Goal: Use online tool/utility: Utilize a website feature to perform a specific function

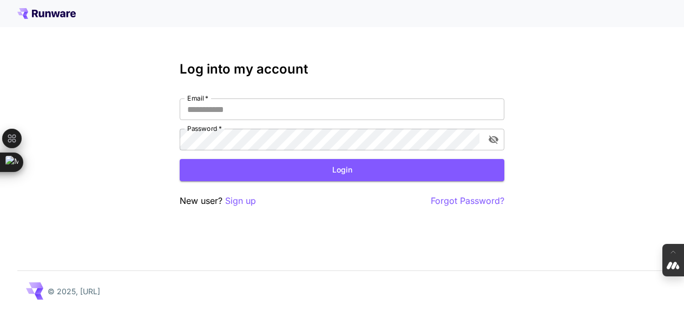
type input "**********"
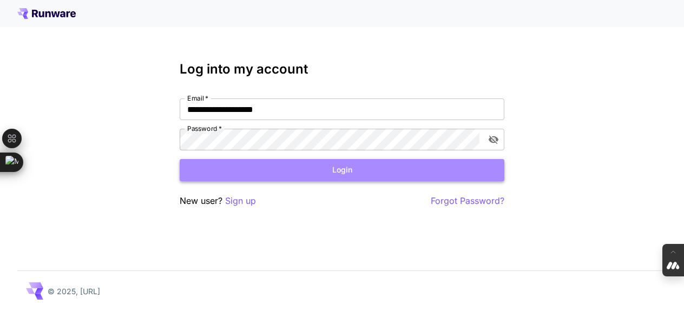
click at [342, 171] on button "Login" at bounding box center [342, 170] width 324 height 22
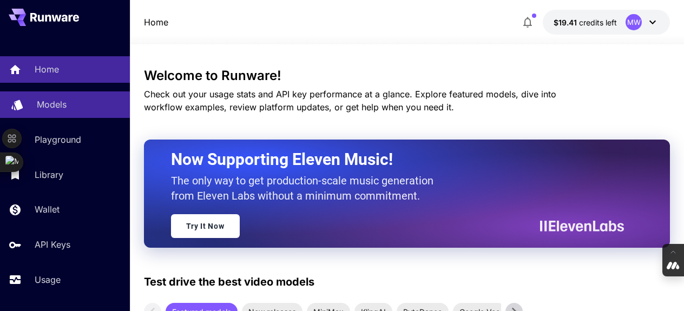
click at [61, 105] on p "Models" at bounding box center [52, 104] width 30 height 13
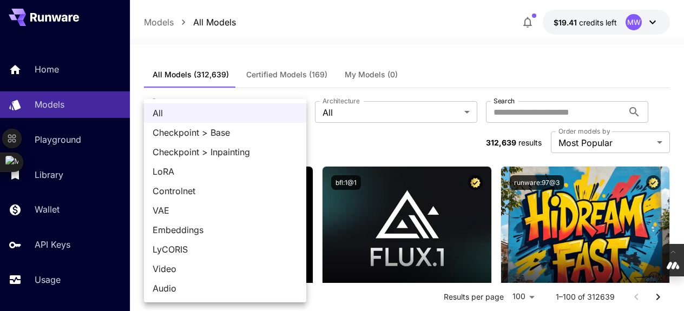
click at [461, 69] on div at bounding box center [342, 155] width 684 height 311
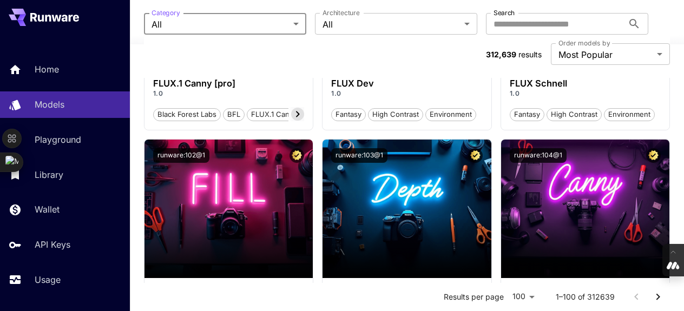
scroll to position [1145, 0]
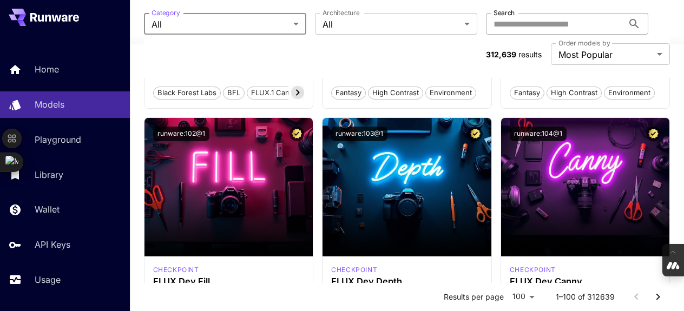
click at [515, 27] on input "Search" at bounding box center [554, 24] width 137 height 22
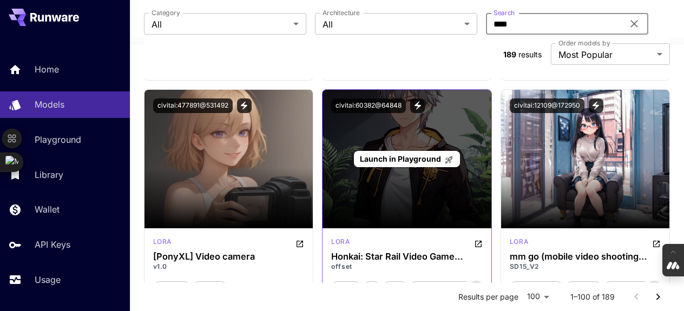
scroll to position [935, 0]
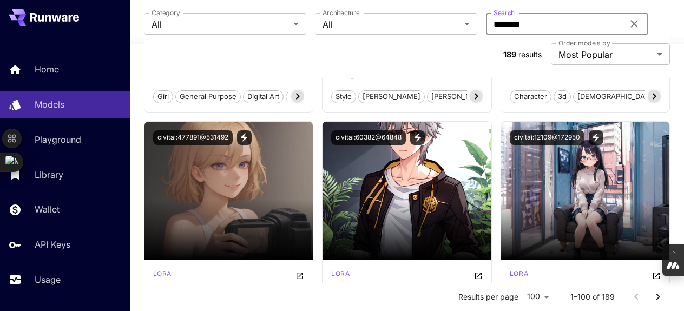
type input "********"
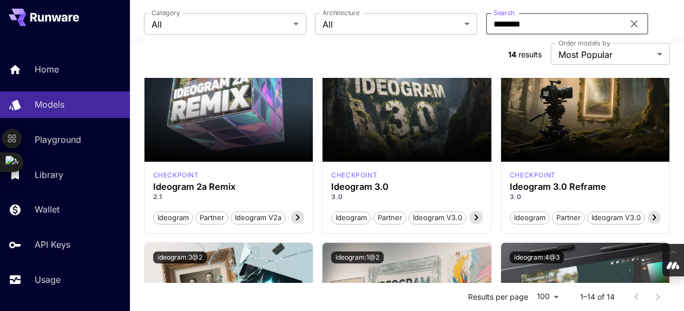
scroll to position [362, 0]
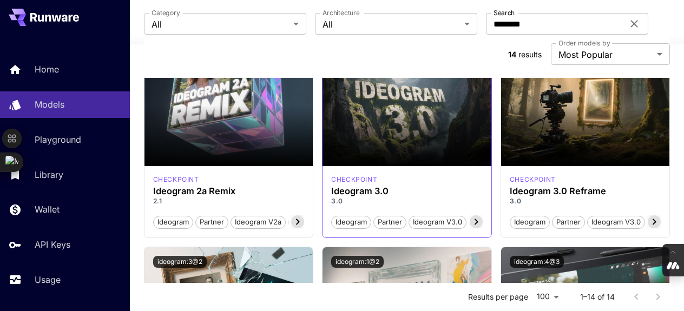
click at [424, 202] on p "3.0" at bounding box center [406, 201] width 151 height 10
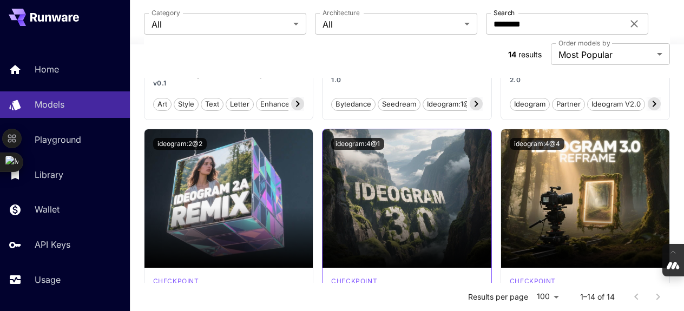
scroll to position [253, 0]
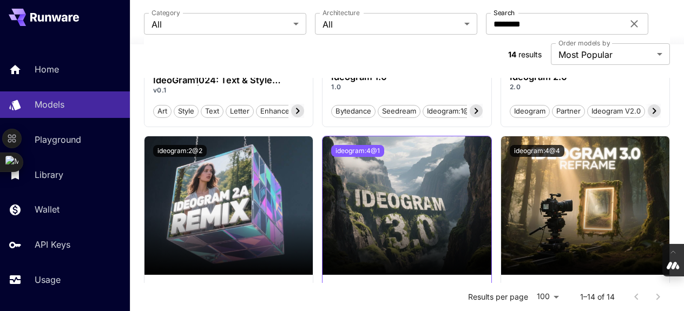
click at [374, 150] on button "ideogram:4@1" at bounding box center [357, 151] width 53 height 12
click at [374, 151] on button "ideogram:4@1" at bounding box center [357, 151] width 53 height 12
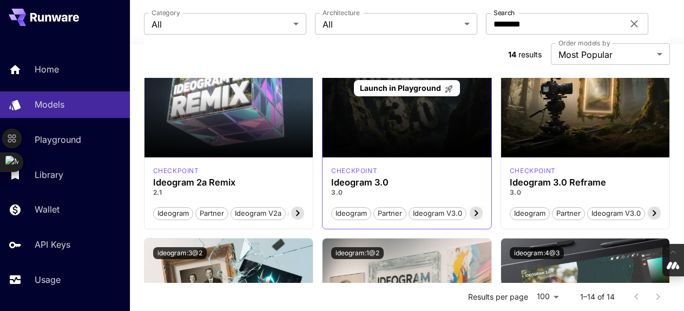
scroll to position [371, 0]
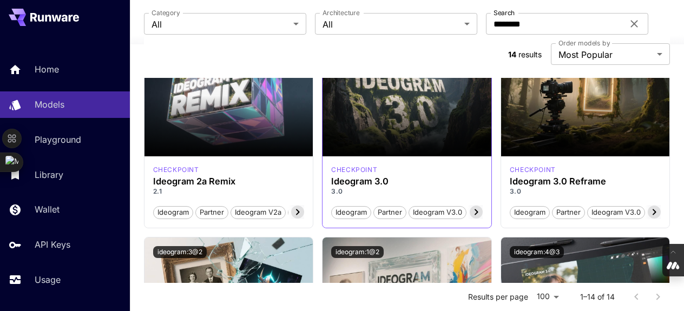
click at [477, 212] on icon at bounding box center [475, 211] width 13 height 13
click at [435, 213] on span "Generate" at bounding box center [435, 212] width 39 height 11
click at [475, 215] on icon at bounding box center [475, 211] width 13 height 13
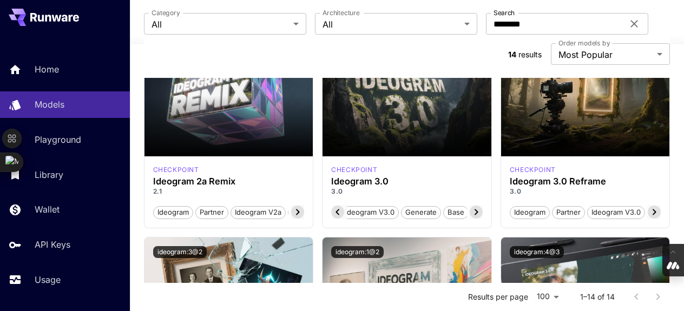
click at [395, 174] on div "checkpoint" at bounding box center [406, 170] width 151 height 10
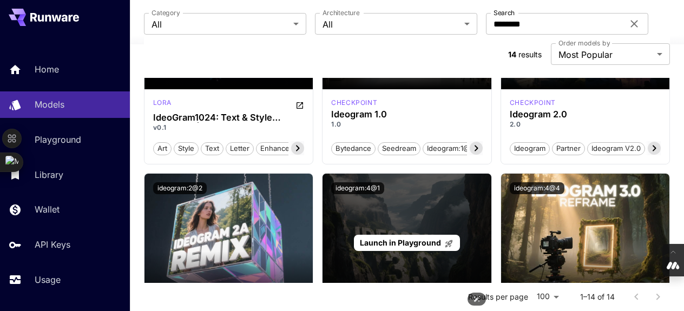
scroll to position [215, 0]
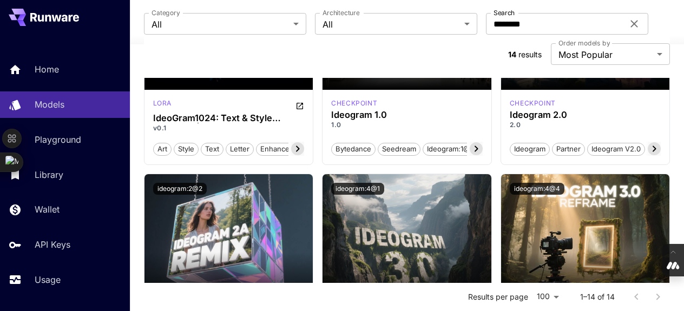
click at [384, 198] on div "ideogram:4@1" at bounding box center [406, 188] width 169 height 29
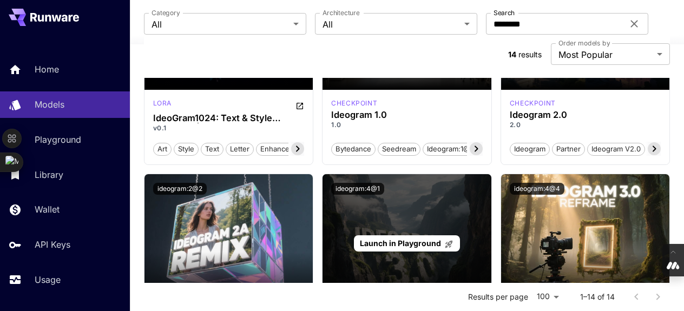
click at [387, 211] on div "Launch in Playground" at bounding box center [406, 243] width 169 height 138
click at [384, 243] on span "Launch in Playground" at bounding box center [400, 242] width 81 height 9
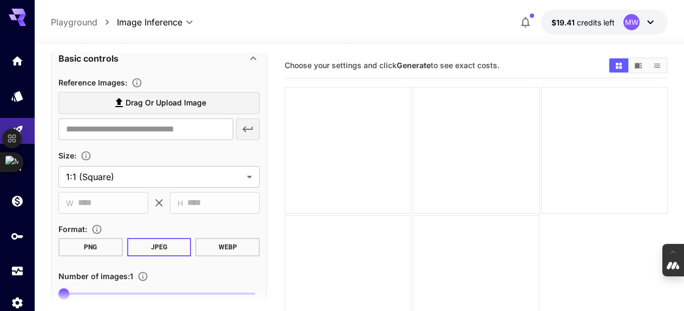
scroll to position [592, 0]
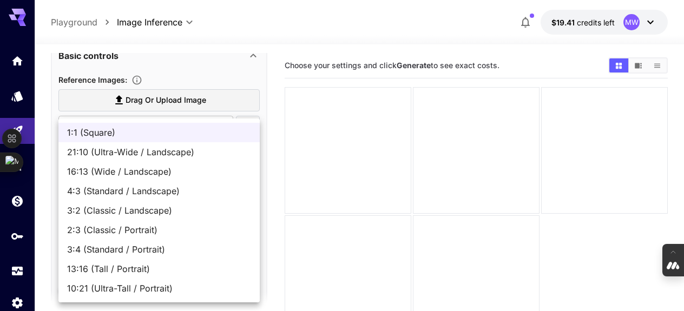
click at [249, 175] on body "**********" at bounding box center [342, 198] width 684 height 396
click at [275, 37] on div at bounding box center [342, 155] width 684 height 311
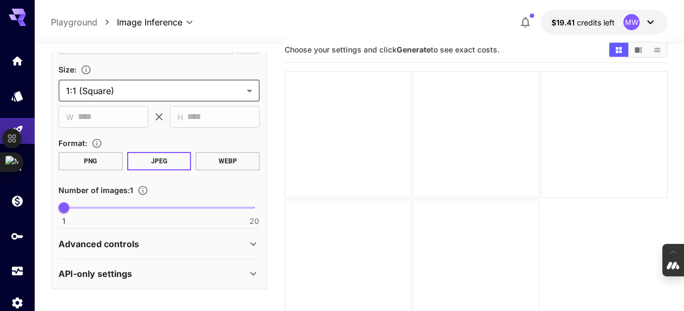
scroll to position [17, 0]
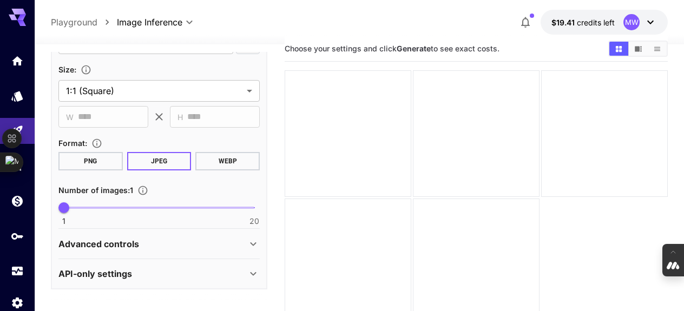
click at [254, 273] on icon at bounding box center [253, 273] width 13 height 13
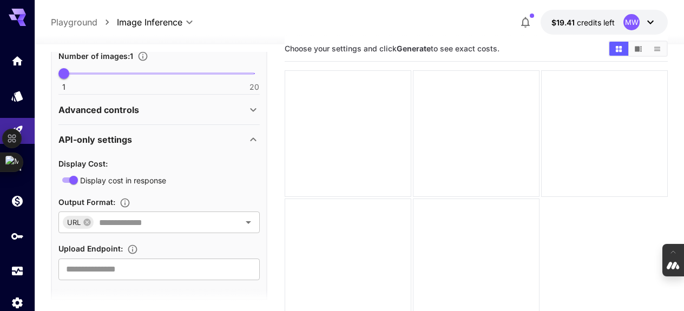
scroll to position [819, 0]
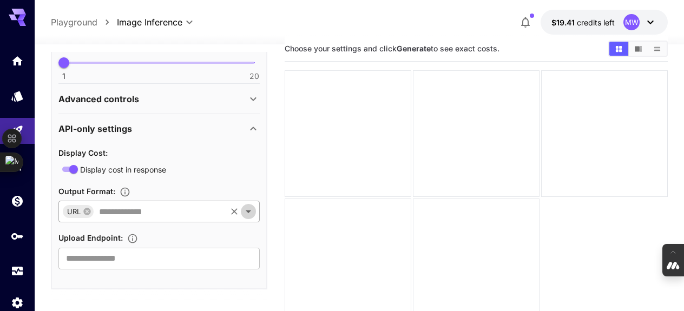
click at [250, 211] on icon "Open" at bounding box center [248, 211] width 13 height 13
click at [232, 291] on section at bounding box center [159, 302] width 216 height 27
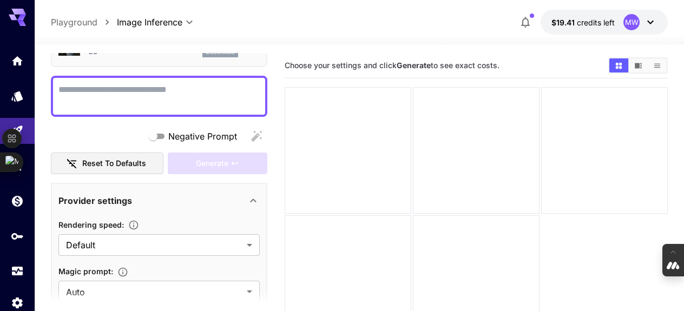
scroll to position [0, 0]
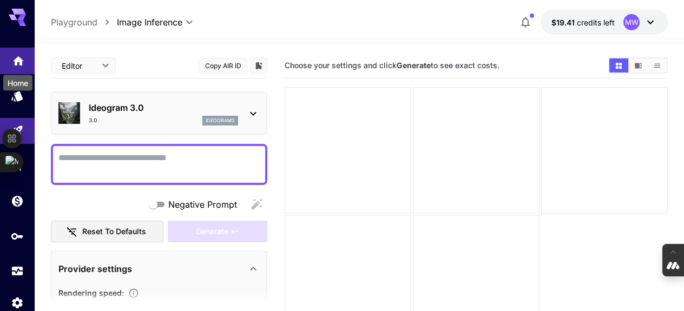
click at [22, 61] on icon "Home" at bounding box center [18, 57] width 13 height 13
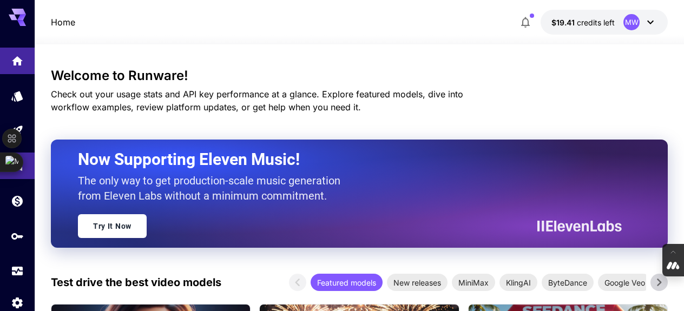
click at [28, 171] on link at bounding box center [17, 165] width 35 height 26
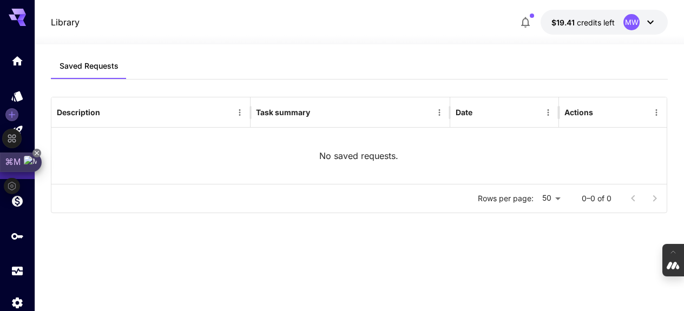
click at [35, 154] on icon at bounding box center [36, 153] width 9 height 9
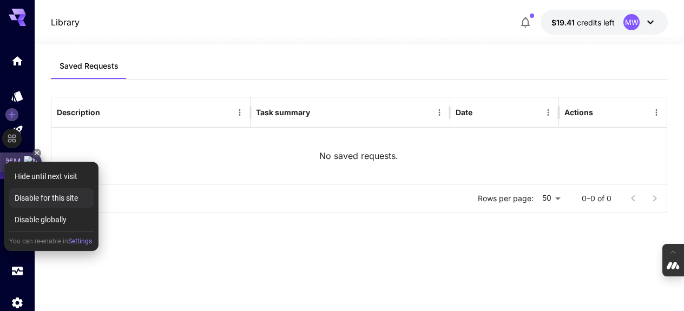
click at [54, 198] on div "Disable for this site" at bounding box center [51, 197] width 84 height 19
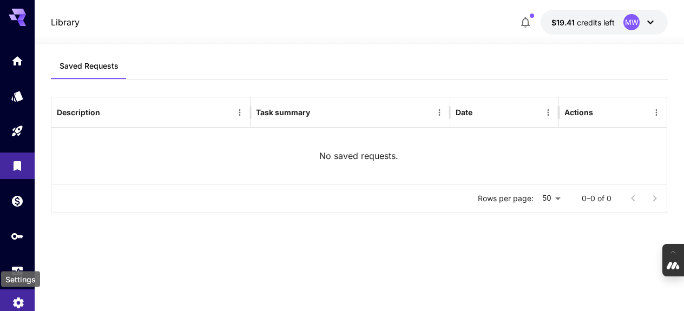
click at [22, 302] on icon "Settings" at bounding box center [18, 299] width 13 height 13
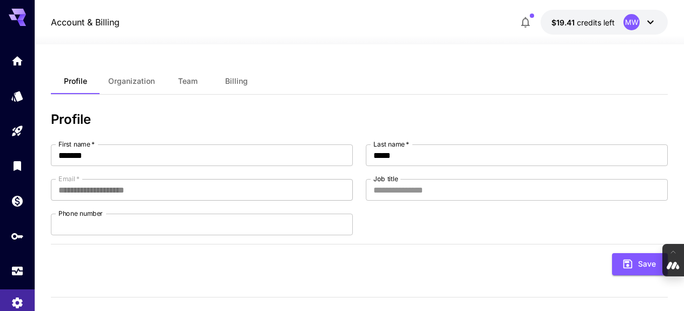
click at [649, 14] on div "MW" at bounding box center [640, 22] width 34 height 16
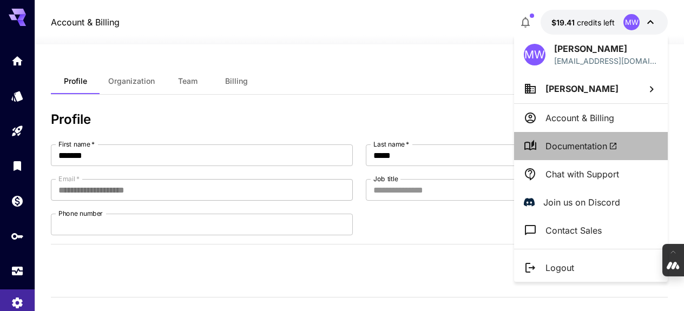
click at [559, 142] on span "Documentation" at bounding box center [581, 146] width 72 height 13
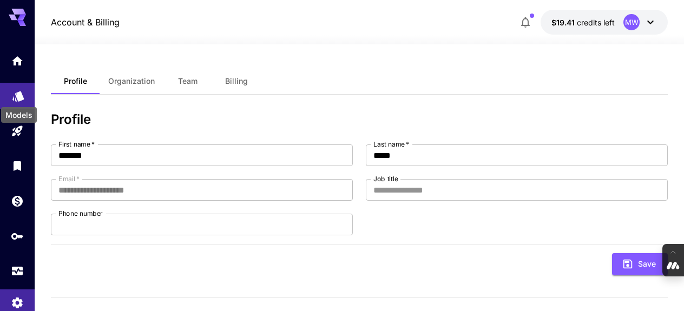
click at [20, 98] on icon "Models" at bounding box center [17, 93] width 11 height 10
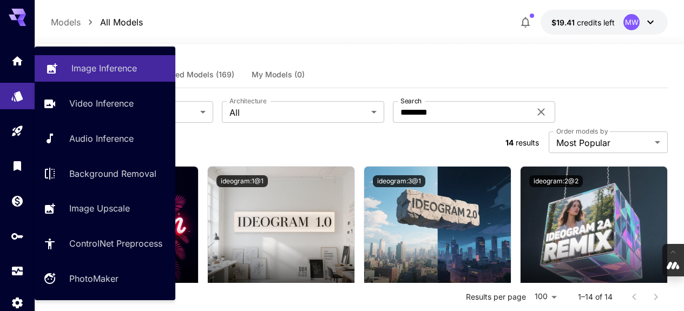
click at [133, 65] on p "Image Inference" at bounding box center [103, 68] width 65 height 13
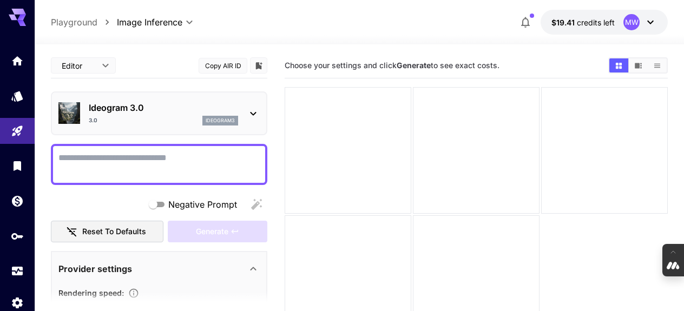
click at [172, 156] on textarea "Negative Prompt" at bounding box center [158, 164] width 201 height 26
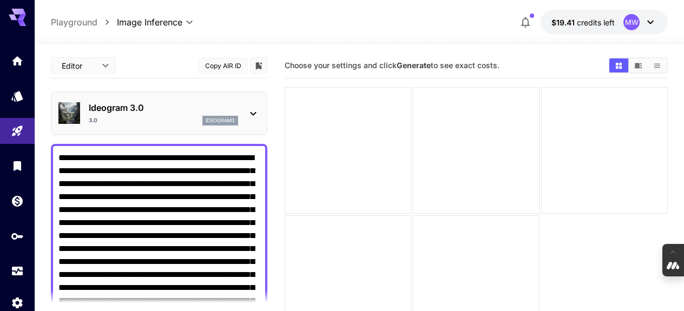
type textarea "**********"
click at [104, 62] on body "**********" at bounding box center [342, 198] width 684 height 396
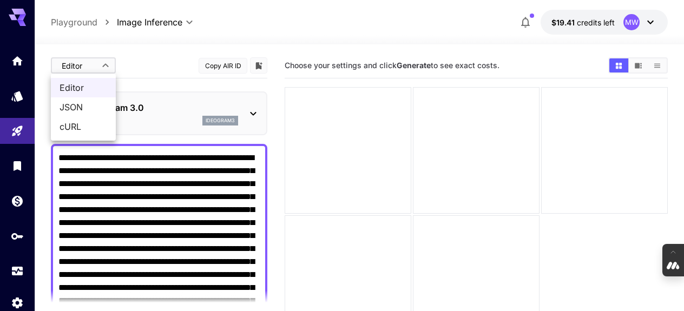
click at [105, 62] on div at bounding box center [342, 155] width 684 height 311
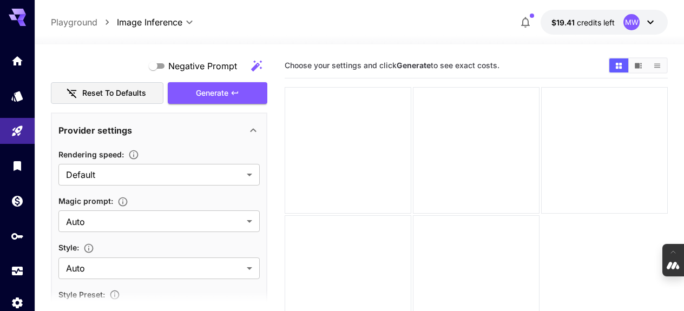
scroll to position [388, 0]
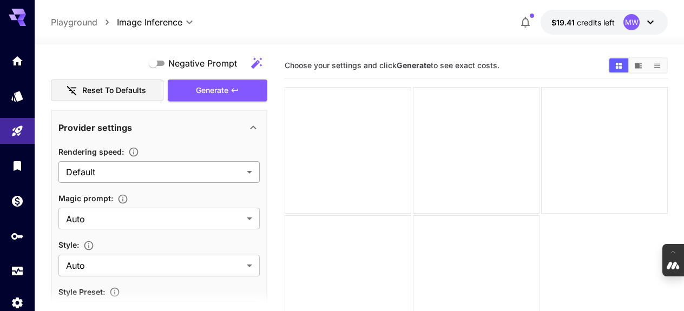
click at [252, 172] on body "**********" at bounding box center [342, 198] width 684 height 396
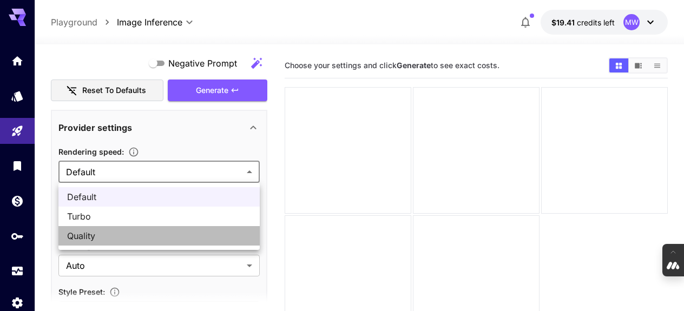
click at [207, 238] on span "Quality" at bounding box center [159, 235] width 184 height 13
type input "*******"
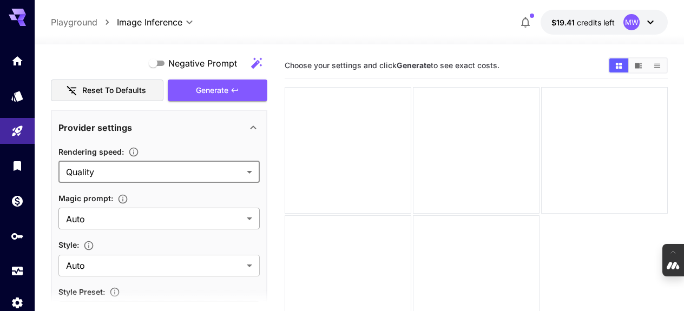
click at [207, 223] on body "**********" at bounding box center [342, 198] width 684 height 396
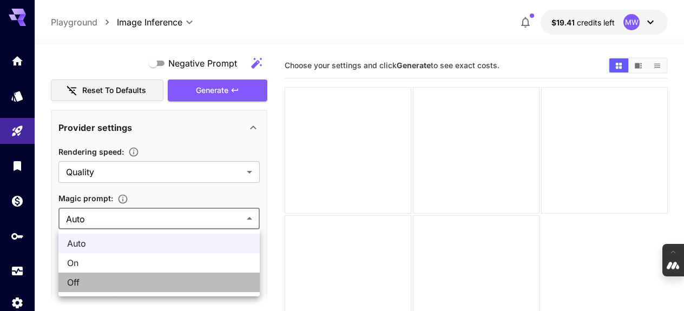
click at [164, 278] on span "Off" at bounding box center [159, 282] width 184 height 13
type input "***"
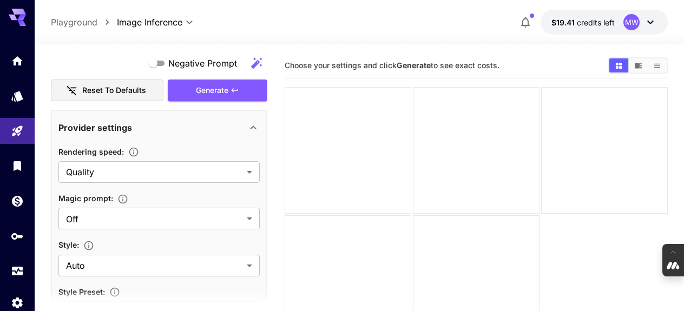
click at [235, 242] on div "Style :" at bounding box center [158, 244] width 201 height 13
click at [218, 263] on body "**********" at bounding box center [342, 198] width 684 height 396
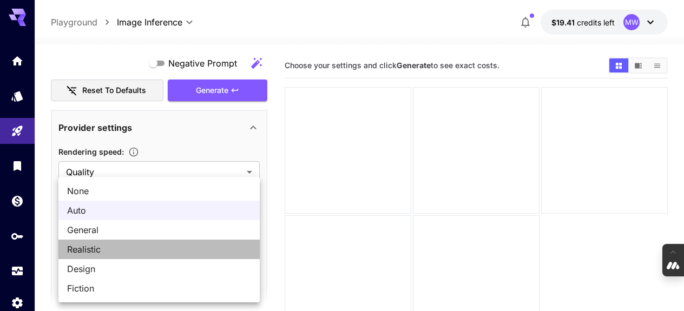
click at [207, 252] on span "Realistic" at bounding box center [159, 249] width 184 height 13
type input "*********"
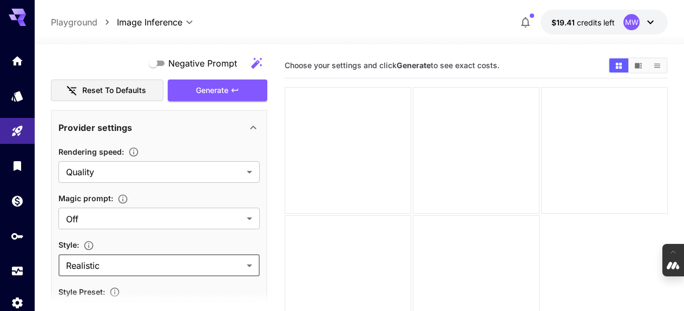
click at [45, 282] on section "**********" at bounding box center [359, 220] width 649 height 352
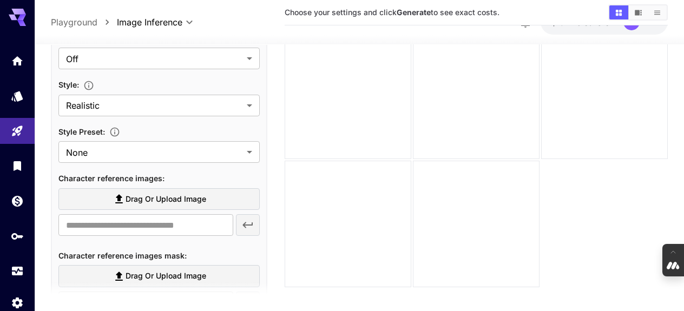
scroll to position [542, 0]
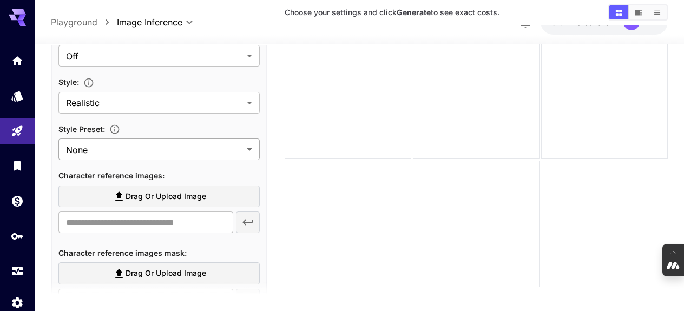
click at [250, 152] on body "**********" at bounding box center [342, 143] width 684 height 396
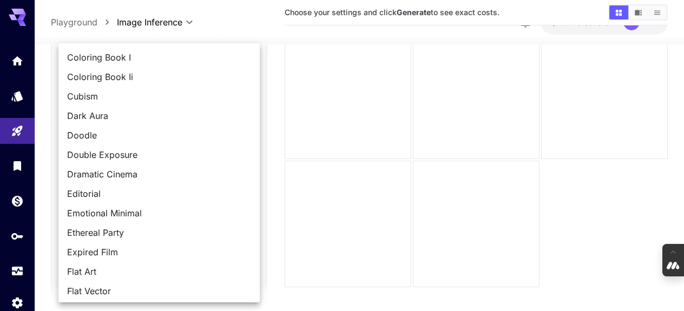
scroll to position [333, 0]
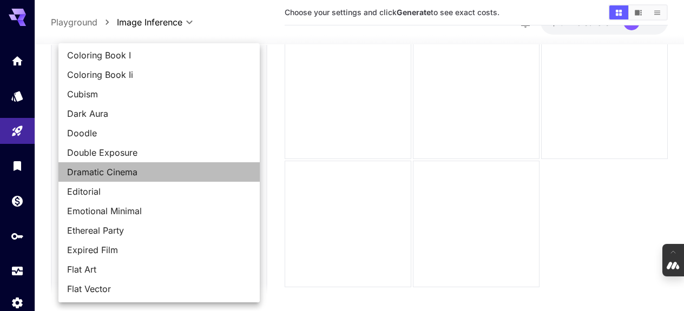
click at [180, 174] on span "Dramatic Cinema" at bounding box center [159, 171] width 184 height 13
type input "**********"
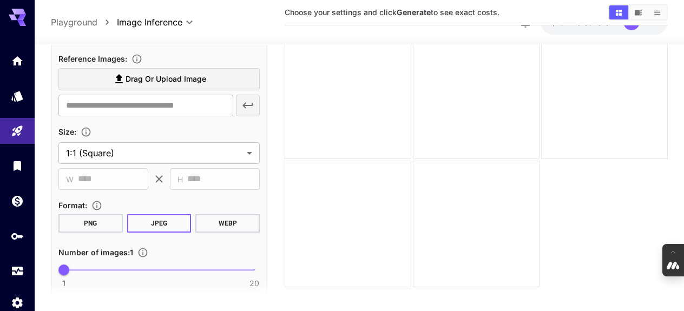
scroll to position [921, 0]
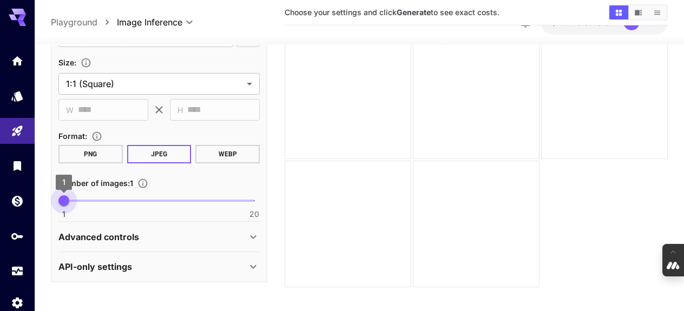
type input "*"
drag, startPoint x: 65, startPoint y: 201, endPoint x: 75, endPoint y: 201, distance: 9.2
click at [75, 201] on span "2" at bounding box center [74, 200] width 11 height 11
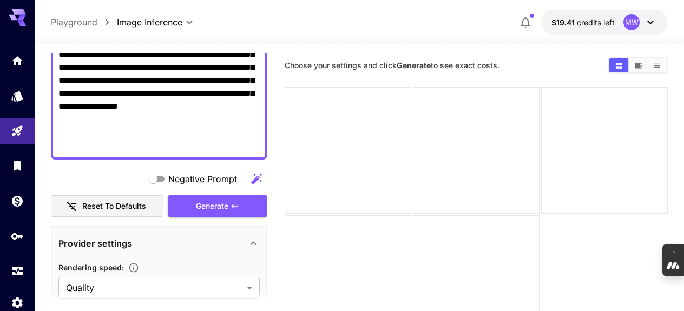
scroll to position [268, 0]
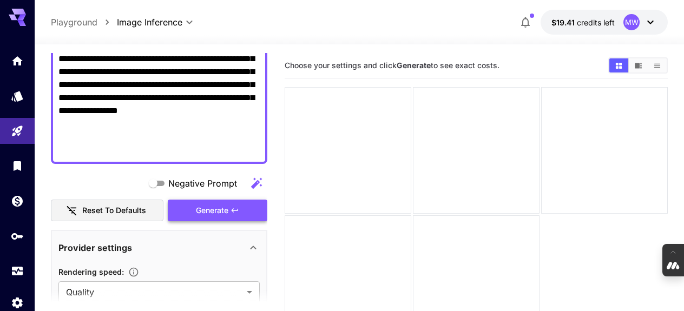
click at [221, 208] on span "Generate" at bounding box center [212, 211] width 32 height 14
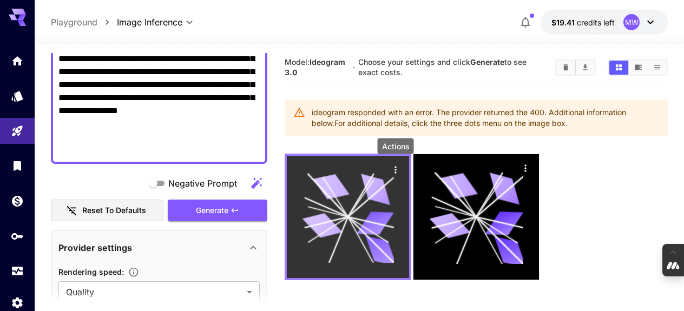
click at [395, 169] on icon "Actions" at bounding box center [395, 169] width 11 height 11
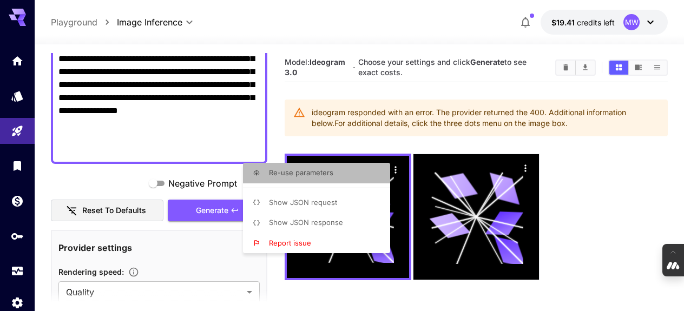
click at [372, 175] on li "Re-use parameters" at bounding box center [320, 173] width 154 height 21
type input "*******"
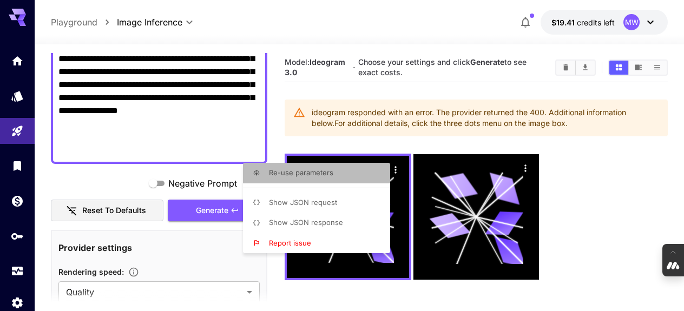
type input "*********"
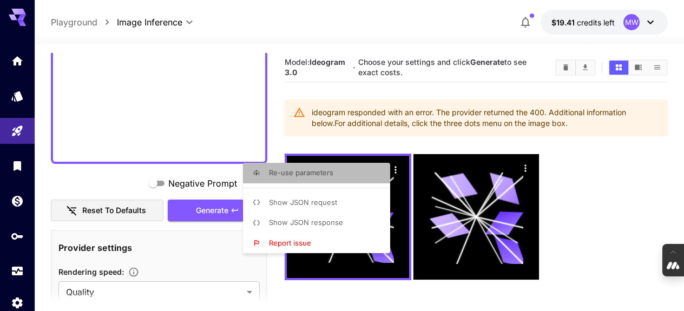
type textarea "**********"
type input "**********"
type input "****"
type input "*********"
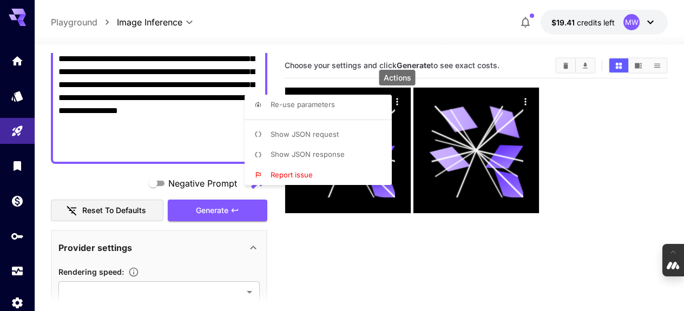
click at [401, 237] on div at bounding box center [342, 155] width 684 height 311
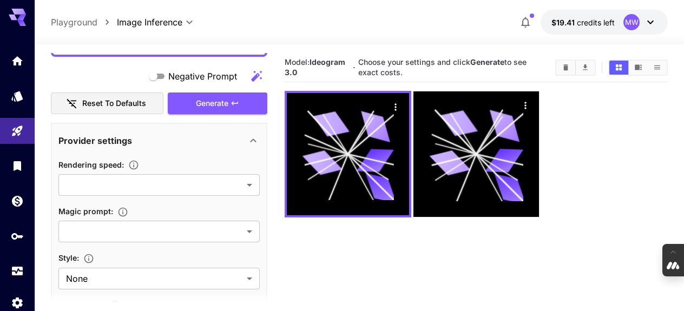
scroll to position [382, 0]
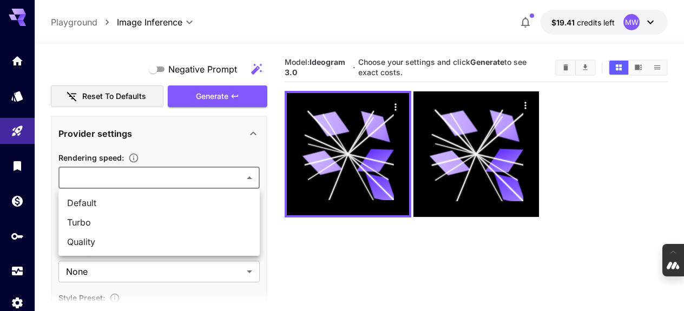
click at [249, 178] on body "**********" at bounding box center [342, 198] width 684 height 396
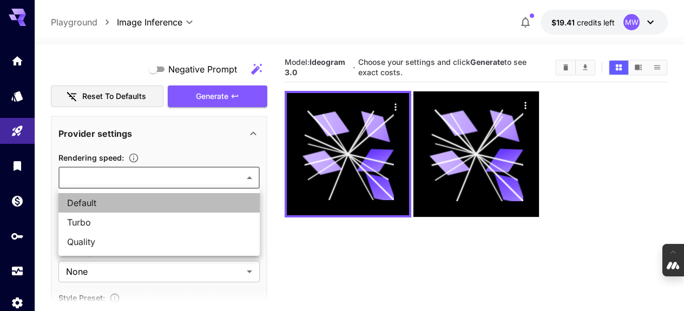
click at [223, 209] on span "Default" at bounding box center [159, 202] width 184 height 13
type input "*******"
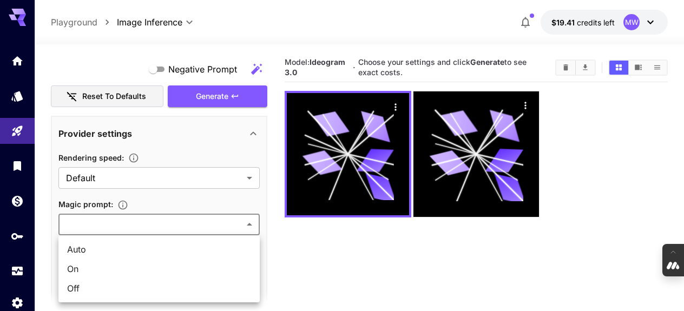
click at [249, 227] on body "**********" at bounding box center [342, 198] width 684 height 396
click at [210, 291] on span "Off" at bounding box center [159, 288] width 184 height 13
type input "***"
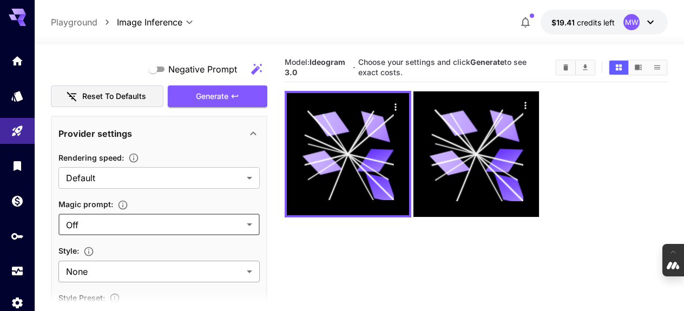
click at [245, 269] on body "**********" at bounding box center [342, 198] width 684 height 396
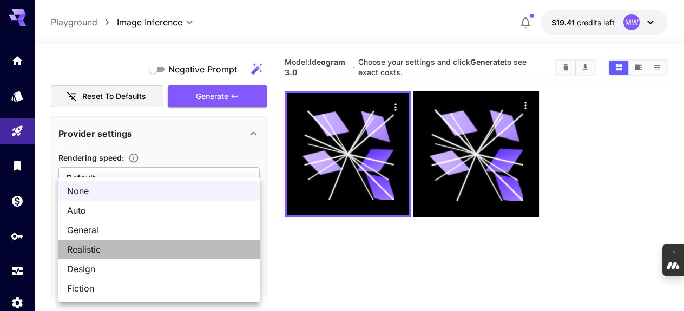
click at [225, 244] on span "Realistic" at bounding box center [159, 249] width 184 height 13
type input "*********"
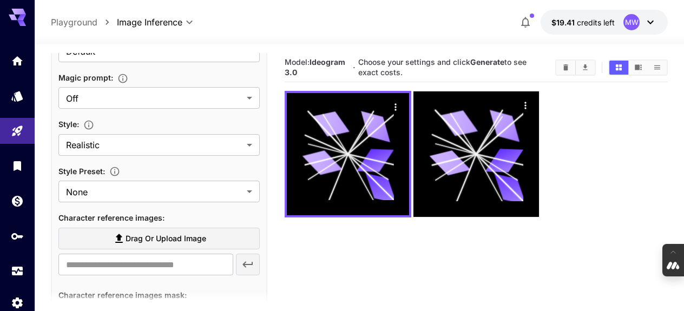
scroll to position [516, 0]
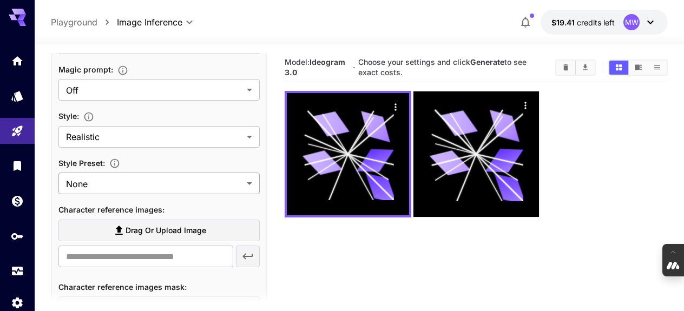
click at [247, 182] on body "**********" at bounding box center [342, 198] width 684 height 396
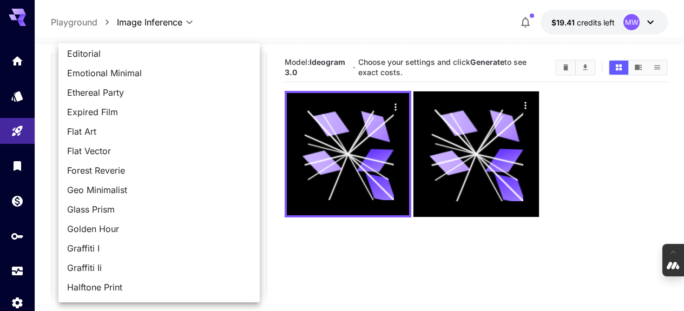
scroll to position [483, 0]
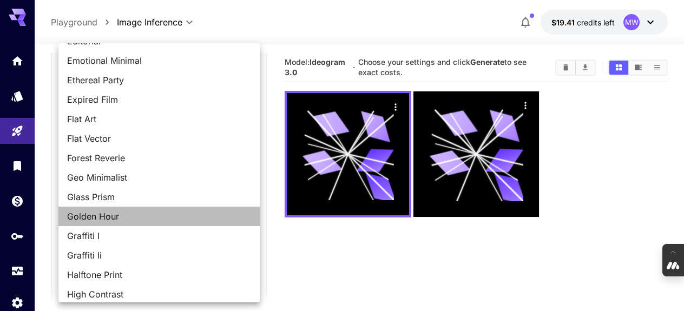
click at [174, 220] on span "Golden Hour" at bounding box center [159, 216] width 184 height 13
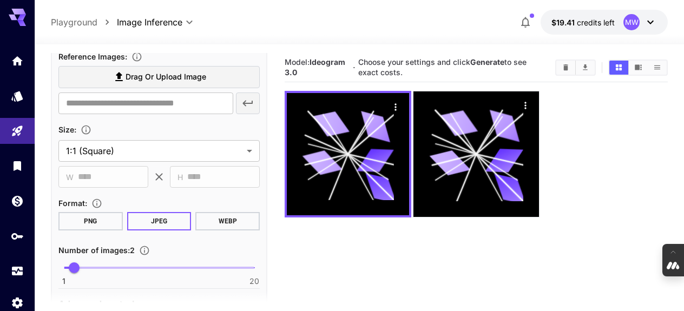
scroll to position [865, 0]
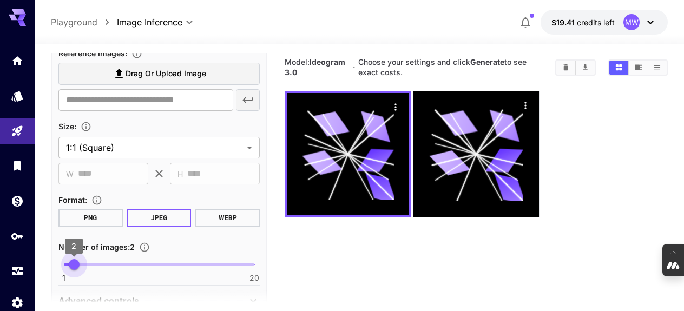
click at [75, 263] on span "2" at bounding box center [74, 264] width 11 height 11
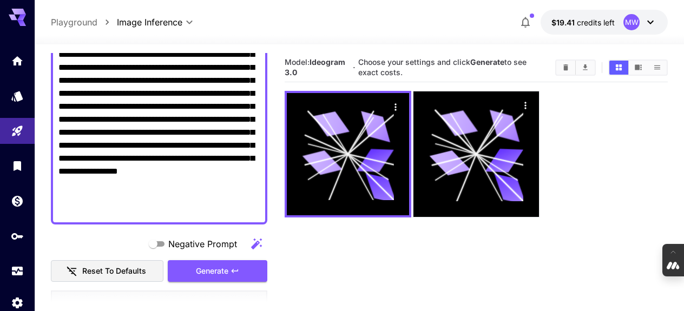
scroll to position [246, 0]
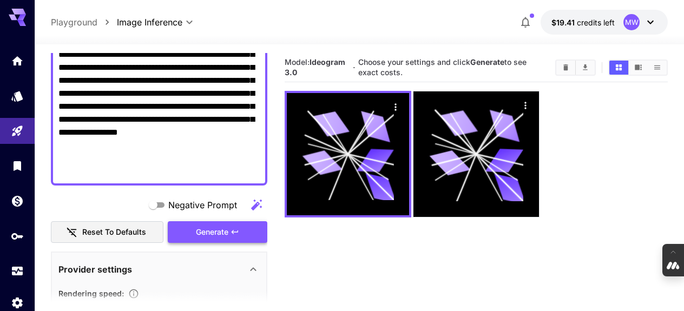
click at [218, 236] on span "Generate" at bounding box center [212, 232] width 32 height 14
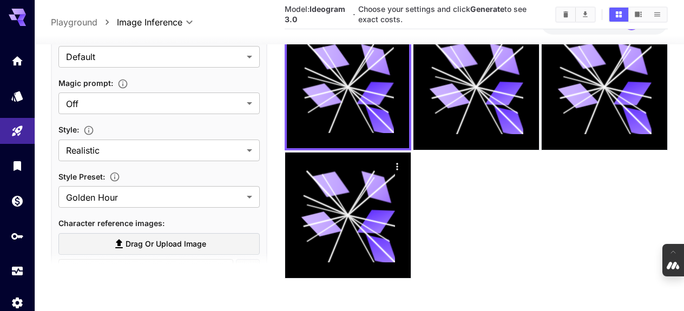
scroll to position [475, 0]
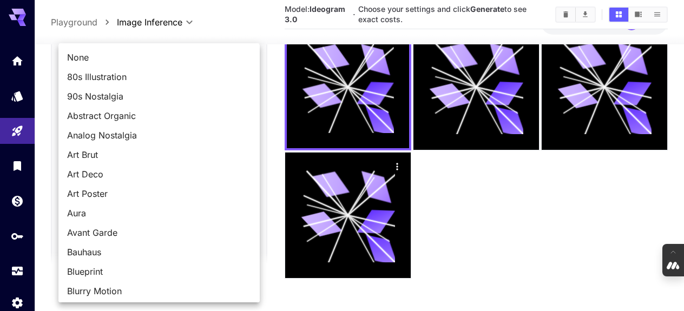
click at [247, 188] on body "**********" at bounding box center [342, 90] width 684 height 441
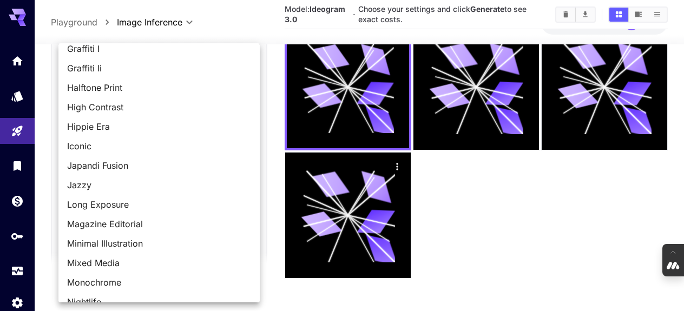
scroll to position [672, 0]
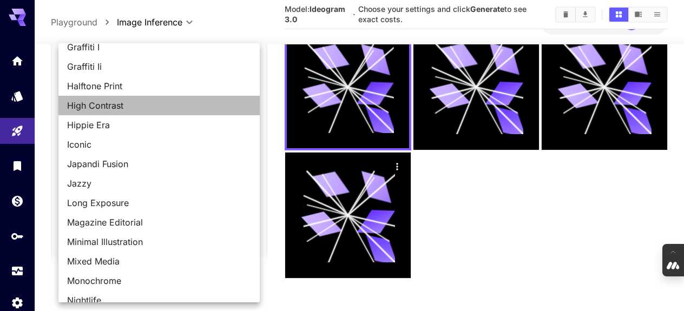
click at [192, 109] on span "High Contrast" at bounding box center [159, 105] width 184 height 13
type input "**********"
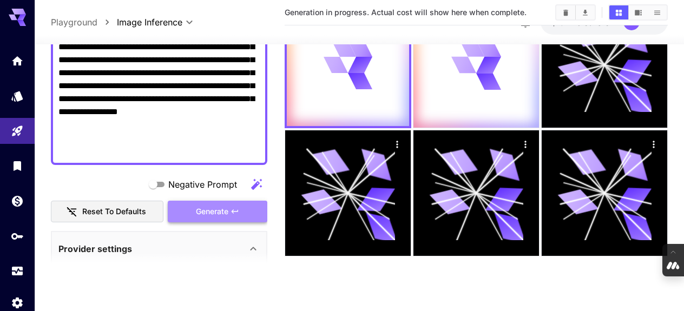
scroll to position [85, 0]
click at [215, 211] on span "Generate" at bounding box center [212, 212] width 32 height 14
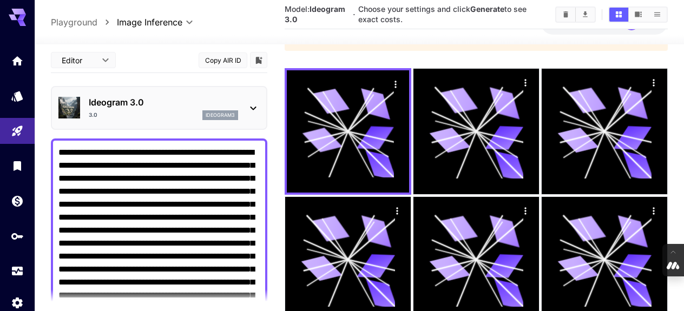
scroll to position [0, 0]
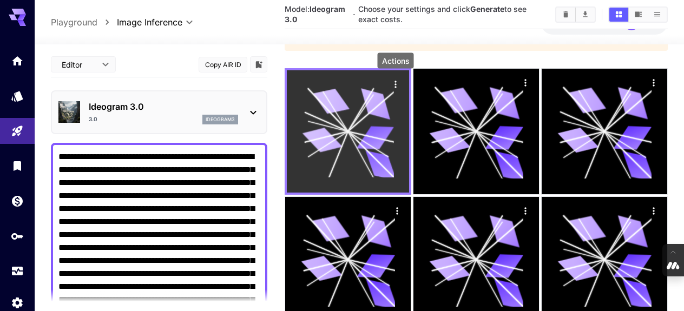
click at [393, 82] on icon "Actions" at bounding box center [395, 84] width 11 height 11
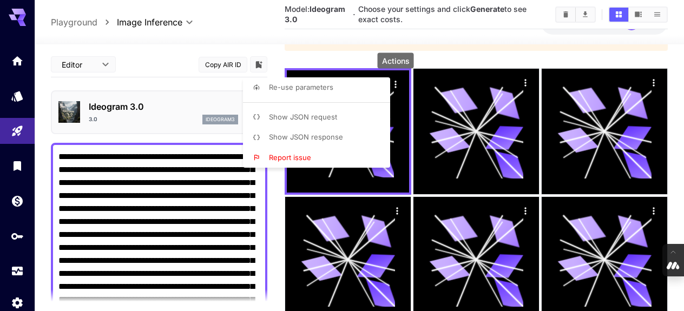
click at [348, 142] on li "Show JSON response" at bounding box center [320, 137] width 154 height 21
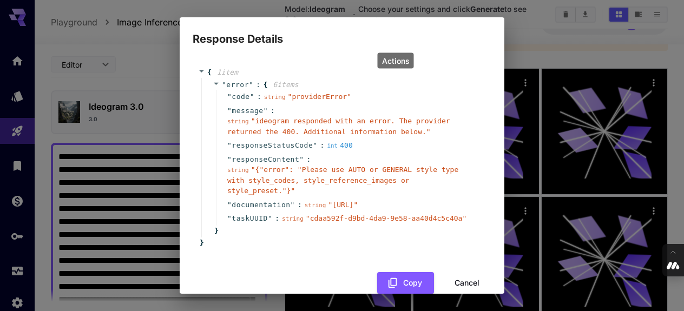
click at [163, 123] on div "Response Details { 1 item " error " : { 6 item s " code " : string " providerEr…" at bounding box center [342, 155] width 684 height 311
click at [533, 51] on div "Response Details { 1 item " error " : { 6 item s " code " : string " providerEr…" at bounding box center [342, 155] width 684 height 311
click at [494, 22] on h2 "Response Details" at bounding box center [342, 32] width 324 height 30
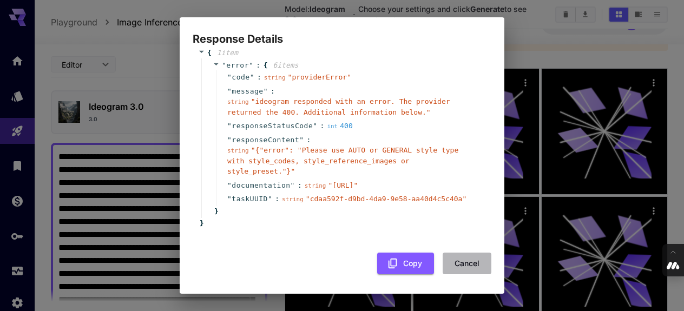
click at [463, 263] on button "Cancel" at bounding box center [466, 264] width 49 height 22
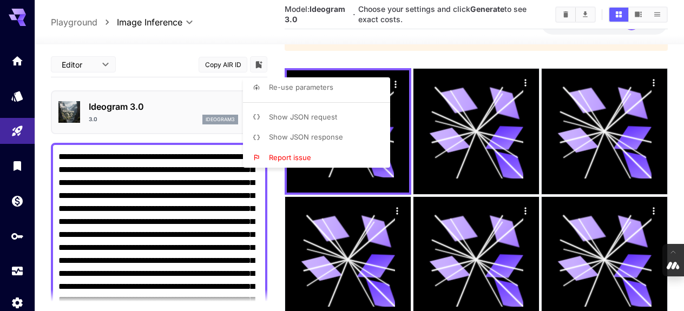
click at [106, 178] on div at bounding box center [342, 155] width 684 height 311
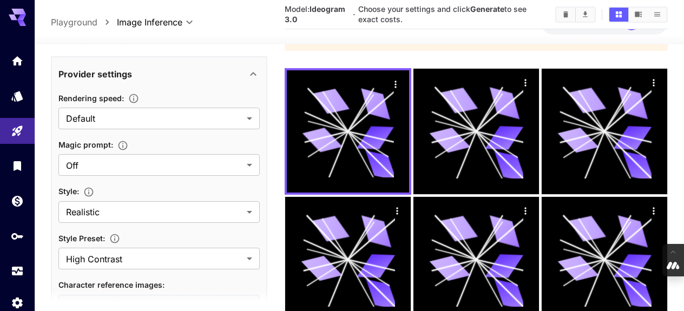
scroll to position [442, 0]
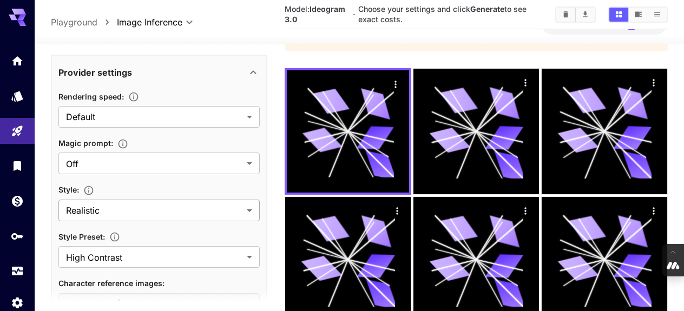
click at [165, 212] on body "**********" at bounding box center [342, 135] width 684 height 441
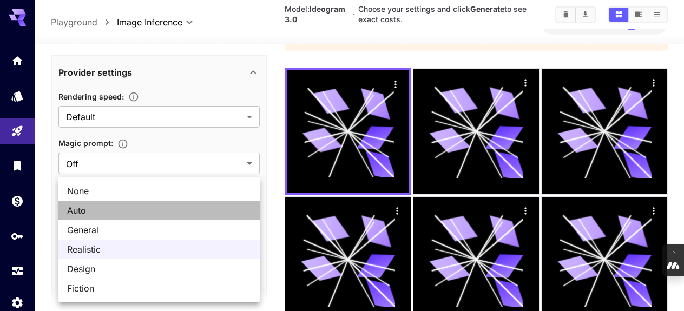
click at [123, 213] on span "Auto" at bounding box center [159, 210] width 184 height 13
type input "****"
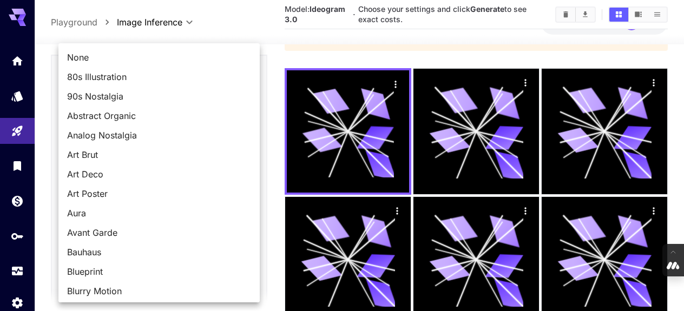
click at [248, 254] on body "**********" at bounding box center [342, 135] width 684 height 441
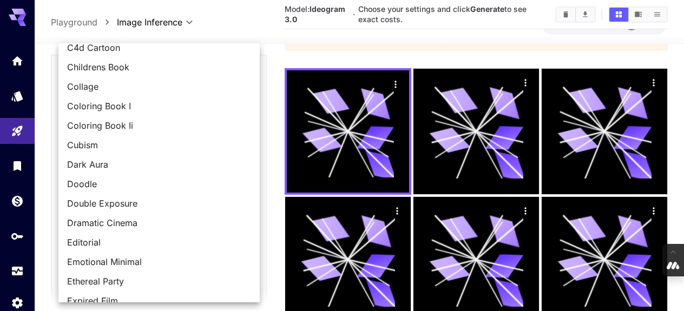
scroll to position [284, 0]
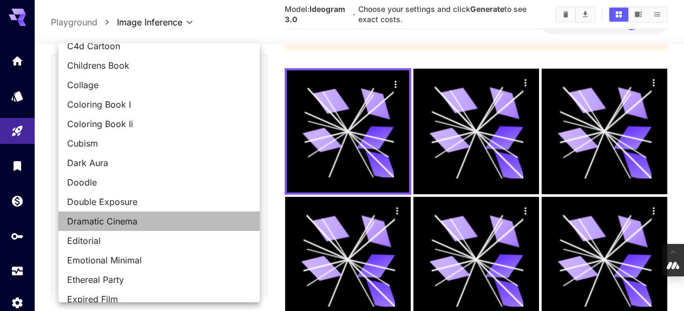
click at [201, 221] on span "Dramatic Cinema" at bounding box center [159, 221] width 184 height 13
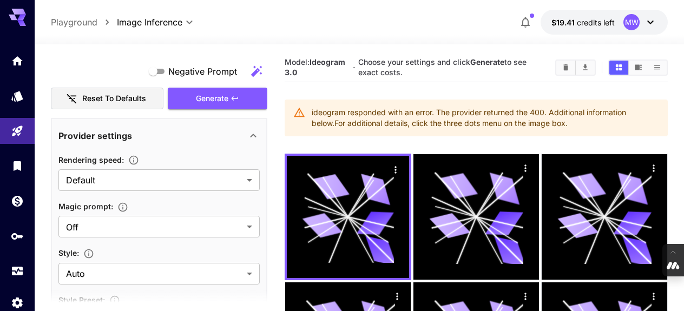
scroll to position [377, 0]
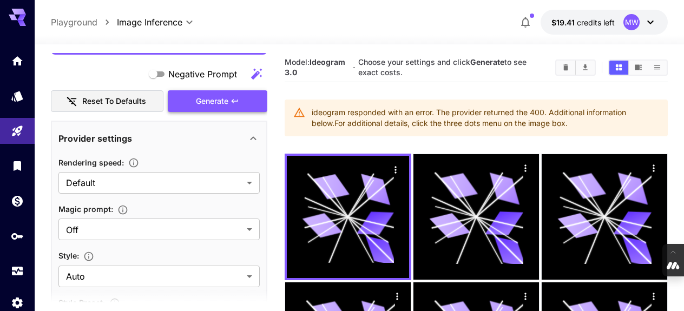
click at [209, 97] on span "Generate" at bounding box center [212, 102] width 32 height 14
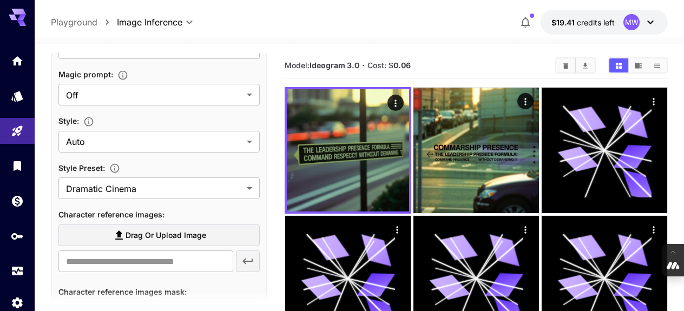
scroll to position [513, 0]
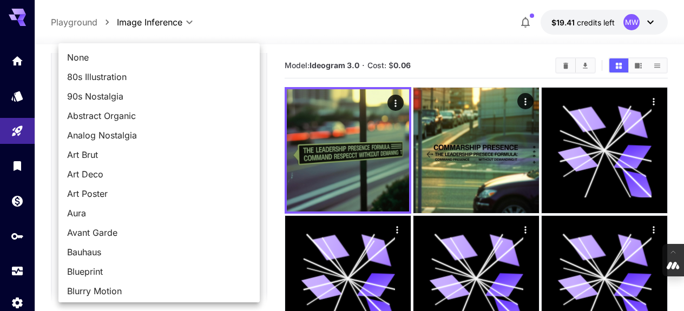
click at [250, 187] on body "**********" at bounding box center [342, 251] width 684 height 502
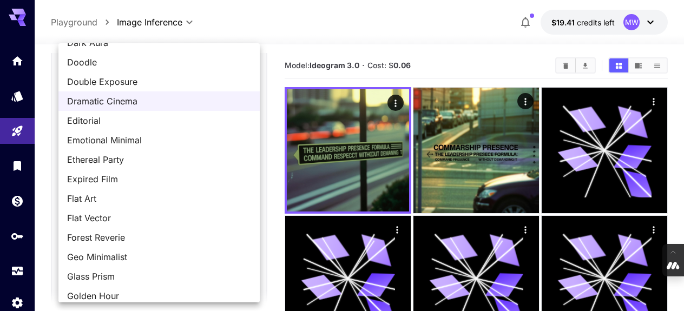
scroll to position [419, 0]
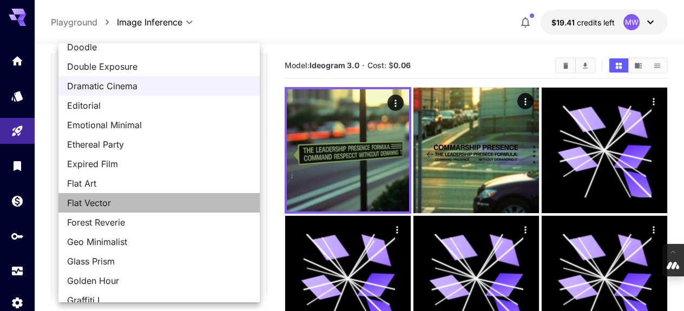
click at [206, 206] on span "Flat Vector" at bounding box center [159, 202] width 184 height 13
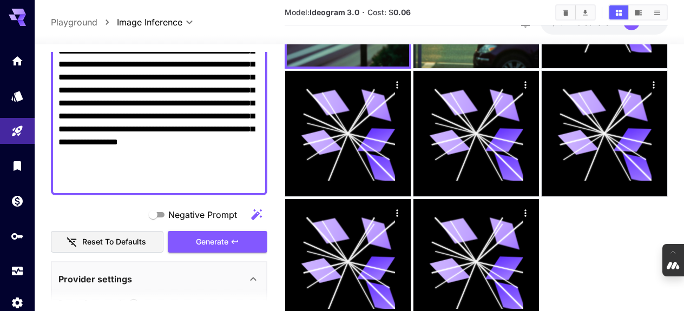
scroll to position [257, 0]
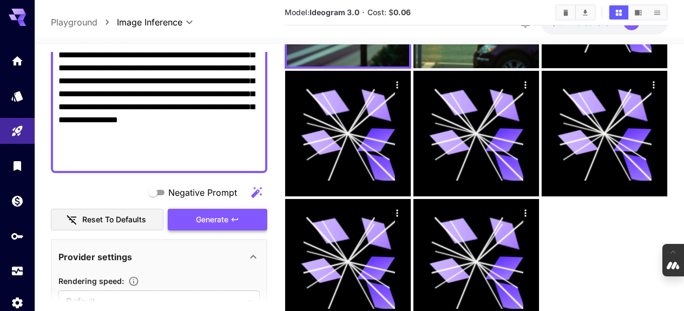
click at [228, 223] on span "Generate" at bounding box center [212, 220] width 32 height 14
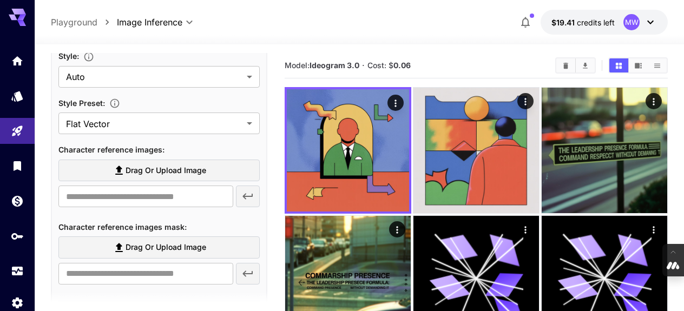
scroll to position [580, 0]
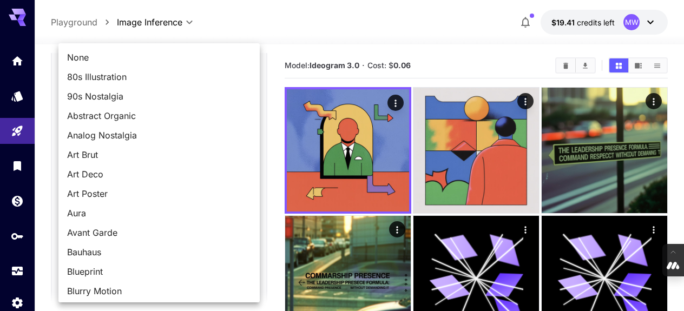
click at [248, 124] on body "**********" at bounding box center [342, 315] width 684 height 631
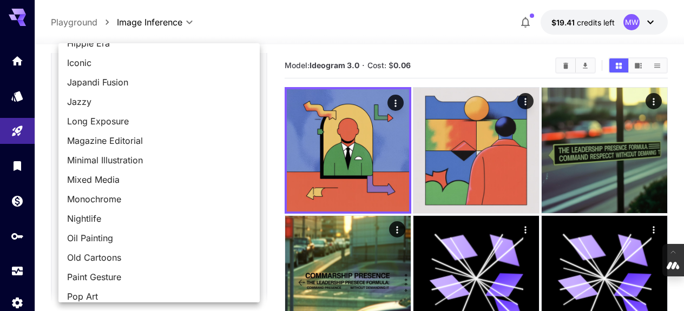
scroll to position [759, 0]
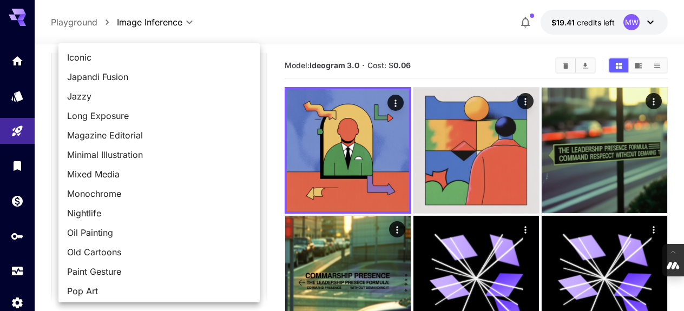
click at [174, 213] on span "Nightlife" at bounding box center [159, 213] width 184 height 13
type input "*********"
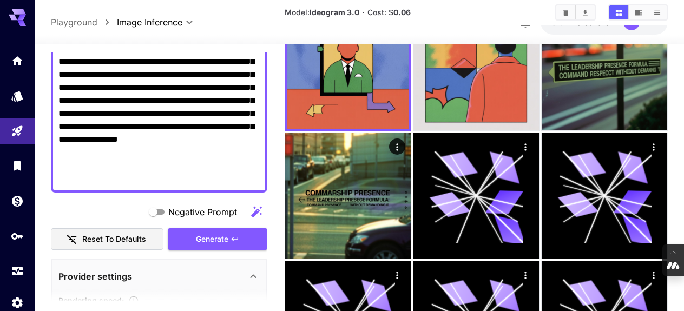
scroll to position [219, 0]
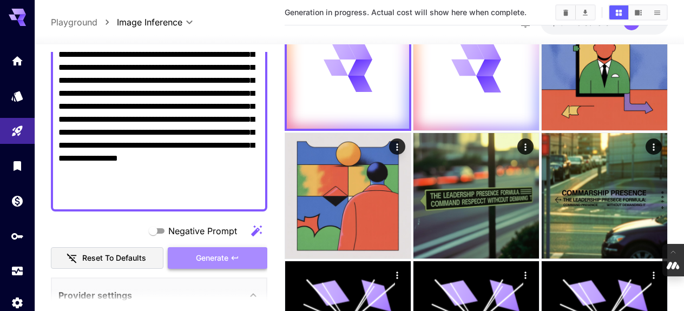
click at [186, 259] on button "Generate" at bounding box center [217, 258] width 99 height 22
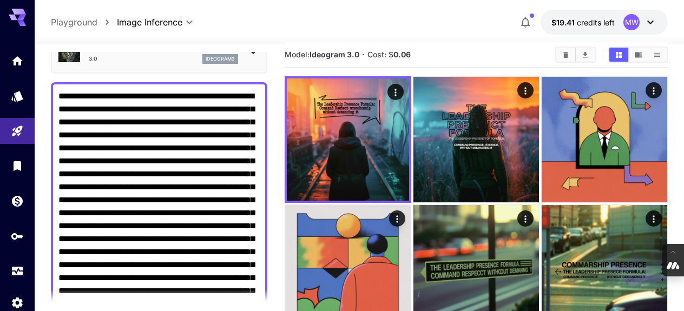
scroll to position [52, 0]
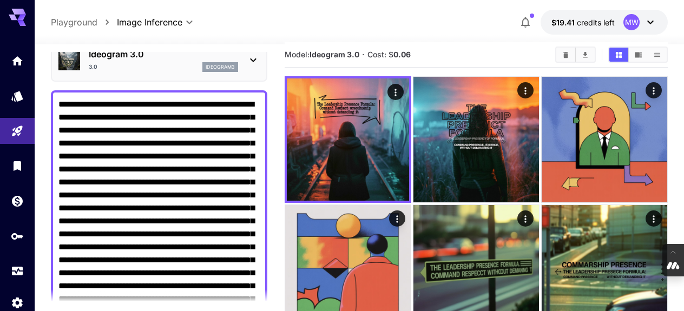
drag, startPoint x: 228, startPoint y: 131, endPoint x: 177, endPoint y: 141, distance: 52.3
click at [177, 141] on textarea "Negative Prompt" at bounding box center [158, 234] width 201 height 273
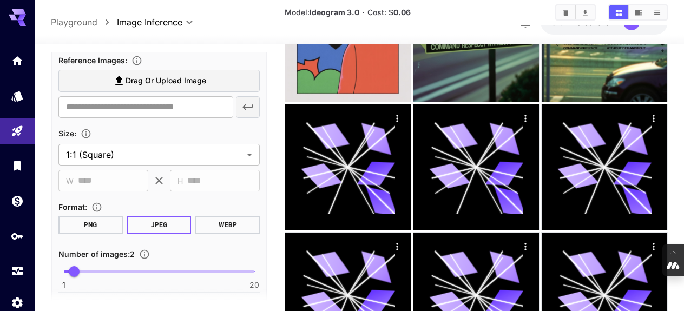
scroll to position [846, 0]
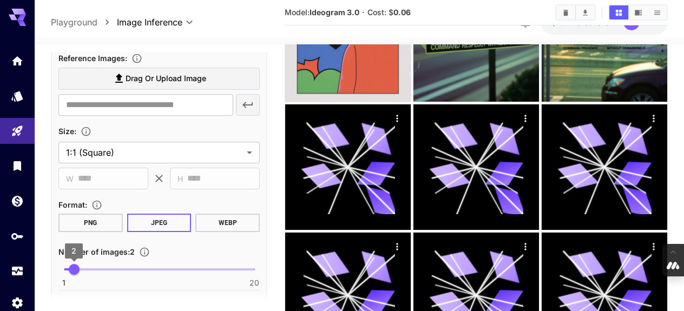
type textarea "**********"
drag, startPoint x: 72, startPoint y: 266, endPoint x: 92, endPoint y: 267, distance: 20.0
click at [92, 267] on span "4" at bounding box center [94, 269] width 11 height 11
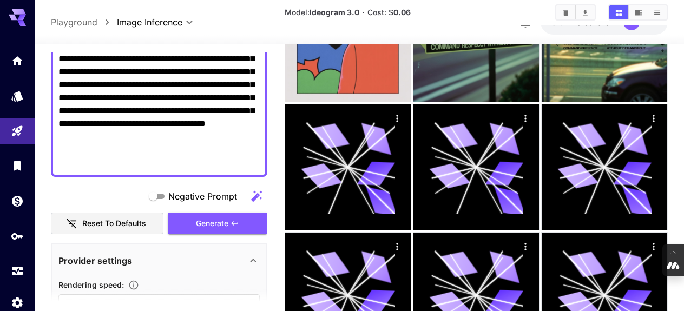
scroll to position [236, 0]
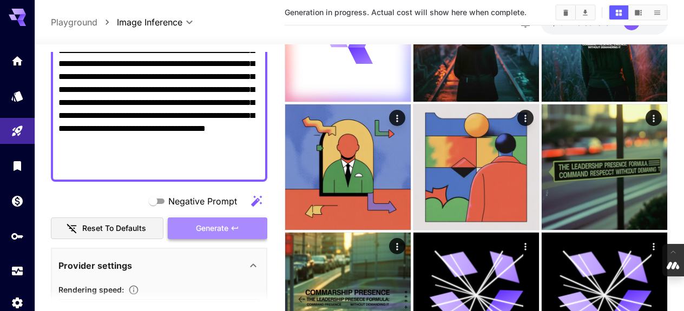
click at [221, 229] on span "Generate" at bounding box center [212, 229] width 32 height 14
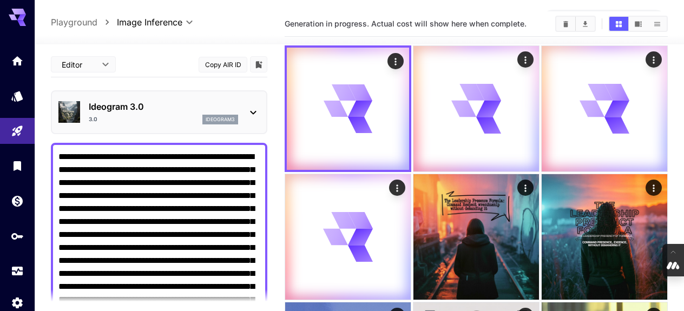
scroll to position [39, 0]
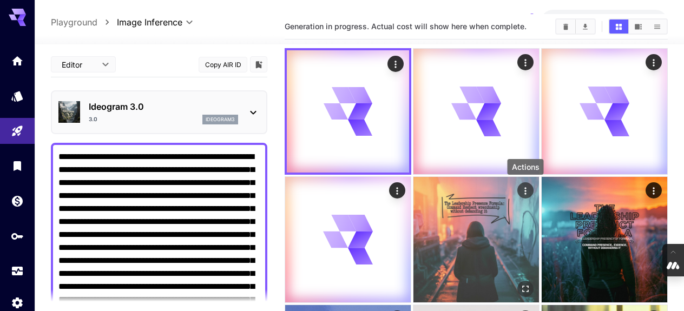
click at [525, 193] on icon "Actions" at bounding box center [525, 190] width 11 height 11
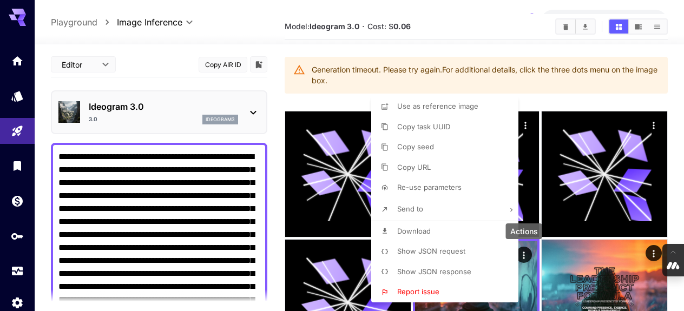
click at [556, 102] on div at bounding box center [342, 155] width 684 height 311
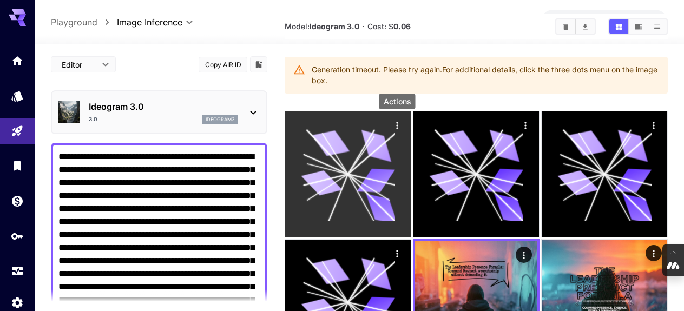
click at [395, 126] on icon "Actions" at bounding box center [397, 125] width 11 height 11
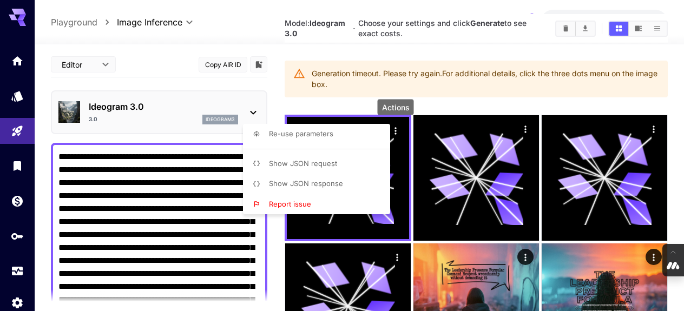
click at [354, 181] on li "Show JSON response" at bounding box center [320, 184] width 154 height 21
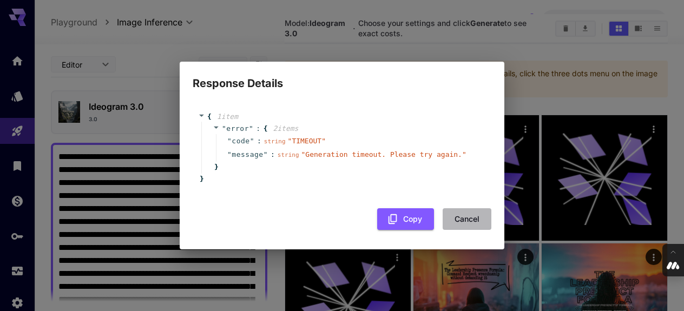
click at [462, 217] on button "Cancel" at bounding box center [466, 219] width 49 height 22
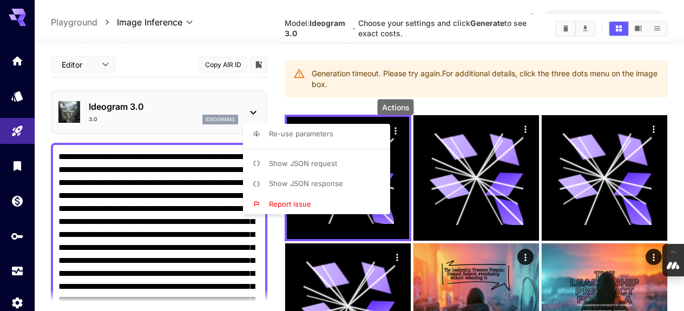
click at [275, 92] on div at bounding box center [342, 155] width 684 height 311
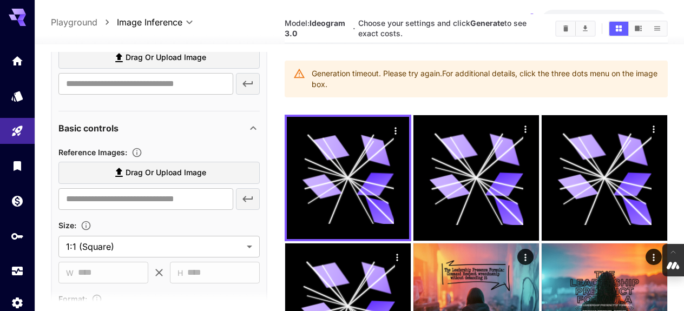
scroll to position [908, 0]
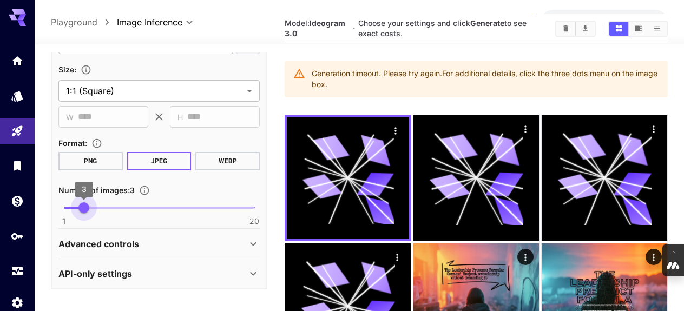
type input "*"
drag, startPoint x: 99, startPoint y: 206, endPoint x: 78, endPoint y: 204, distance: 20.7
click at [78, 204] on span "2" at bounding box center [74, 207] width 11 height 11
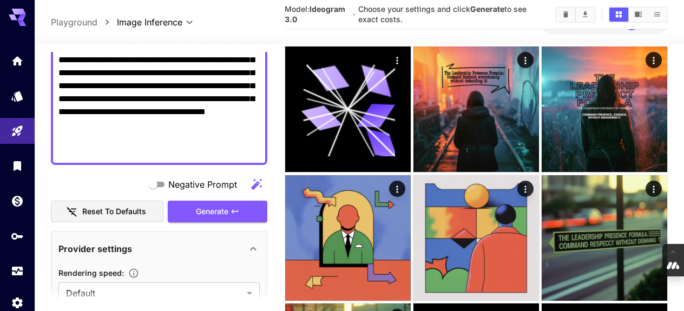
scroll to position [255, 0]
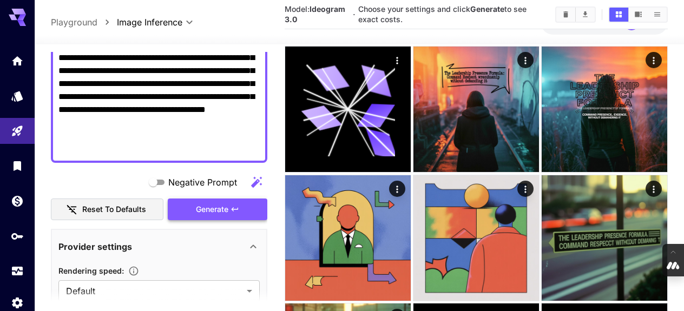
click at [224, 208] on span "Generate" at bounding box center [212, 210] width 32 height 14
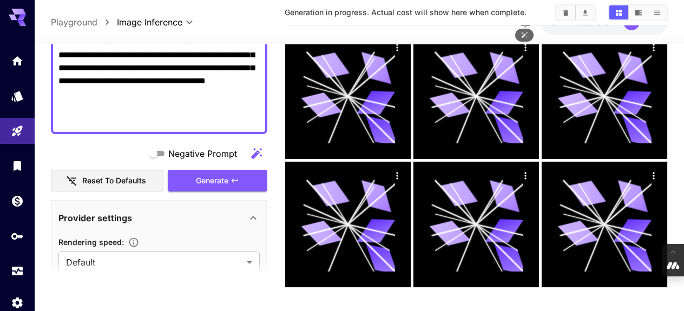
scroll to position [576, 0]
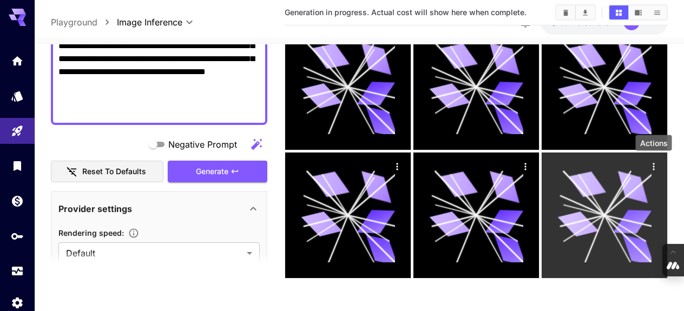
click at [654, 167] on icon "Actions" at bounding box center [653, 166] width 11 height 11
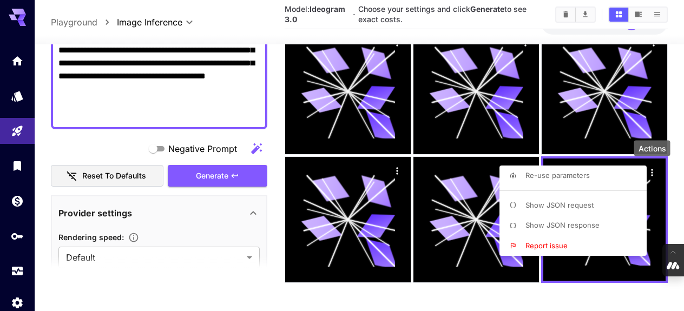
click at [492, 300] on div at bounding box center [342, 155] width 684 height 311
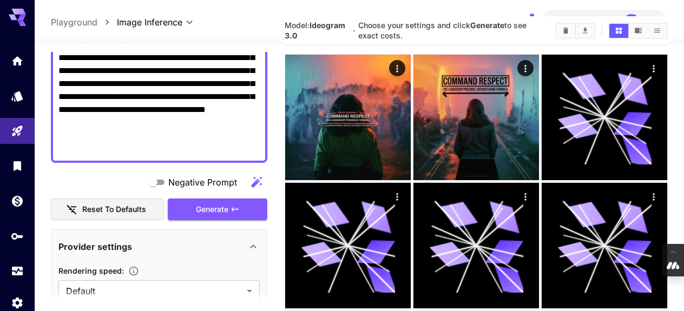
scroll to position [34, 0]
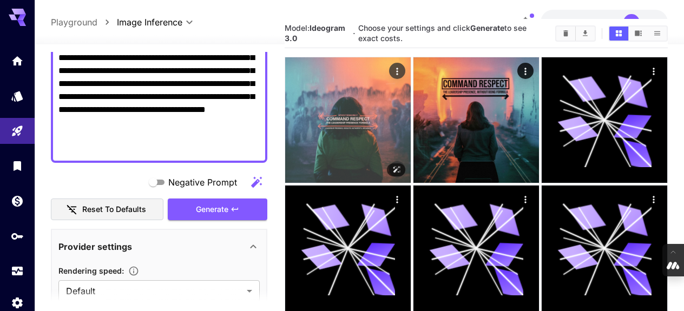
click at [362, 148] on img at bounding box center [347, 119] width 125 height 125
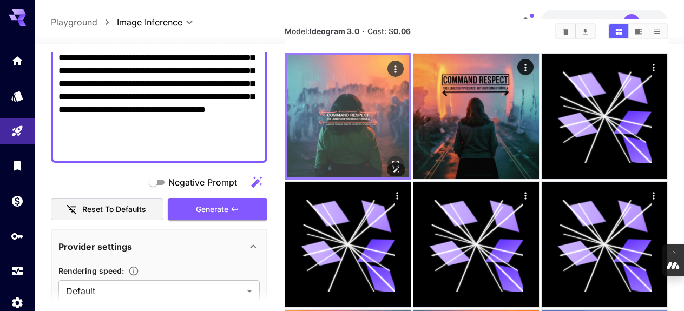
click at [362, 148] on img at bounding box center [348, 116] width 122 height 122
click at [360, 77] on img at bounding box center [348, 116] width 122 height 122
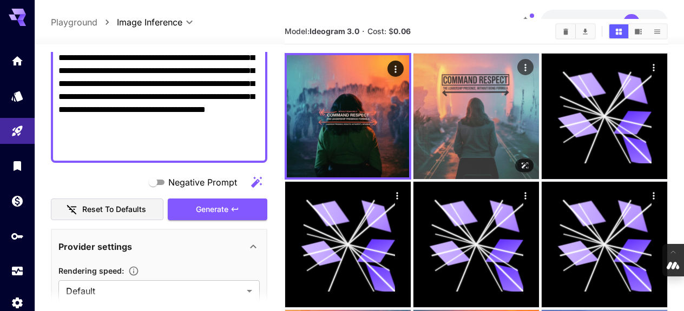
click at [454, 122] on img at bounding box center [475, 116] width 125 height 125
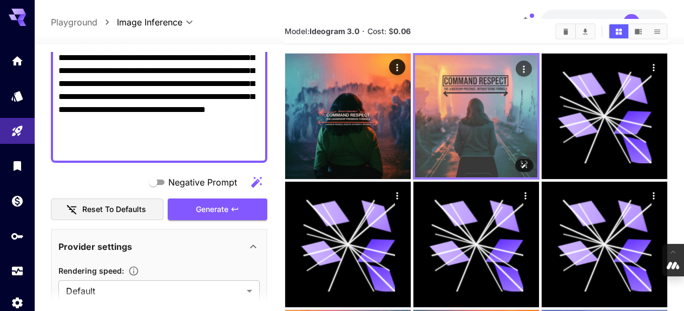
click at [454, 122] on img at bounding box center [476, 116] width 122 height 122
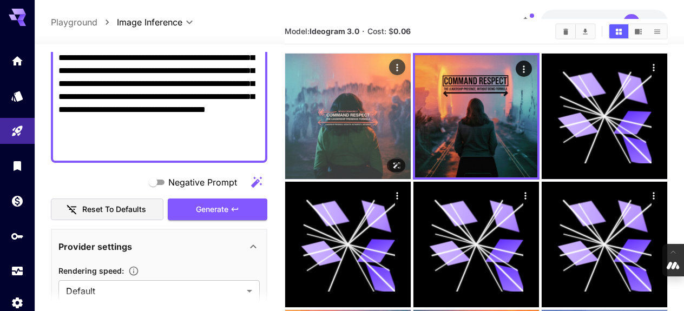
click at [369, 148] on img at bounding box center [347, 116] width 125 height 125
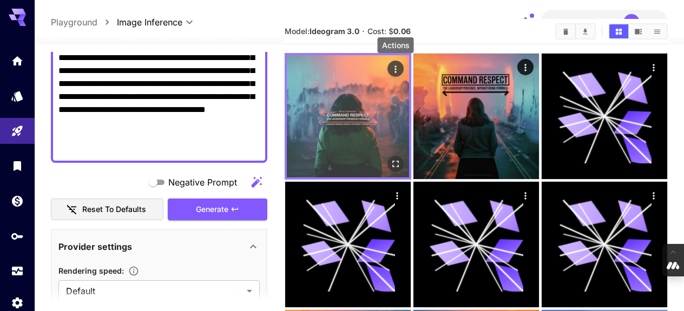
click at [396, 70] on icon "Actions" at bounding box center [395, 69] width 11 height 11
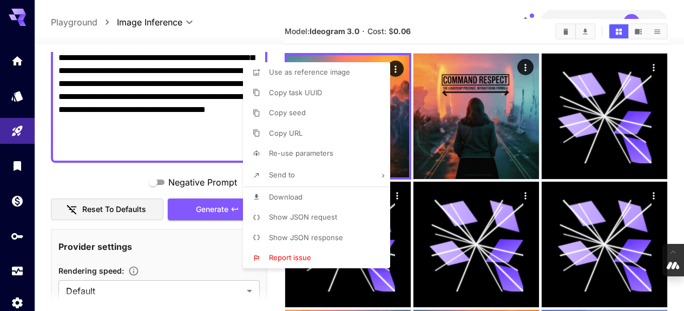
click at [455, 29] on div at bounding box center [342, 155] width 684 height 311
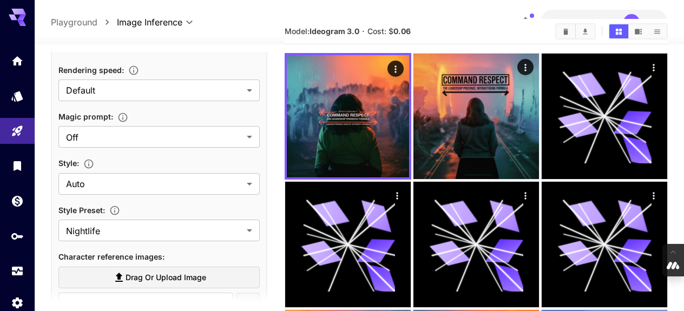
scroll to position [465, 0]
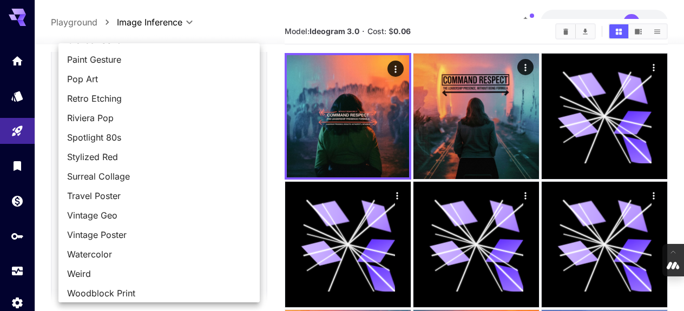
scroll to position [976, 0]
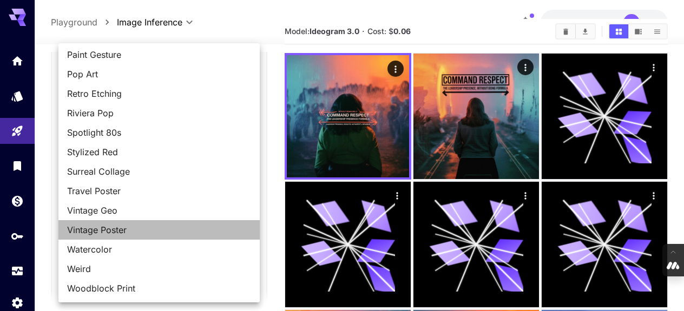
click at [185, 233] on span "Vintage Poster" at bounding box center [159, 229] width 184 height 13
type input "**********"
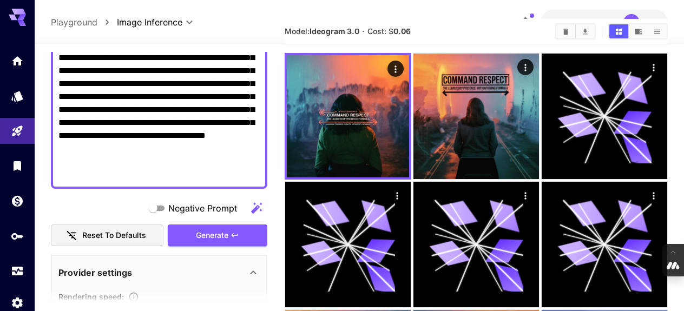
scroll to position [230, 0]
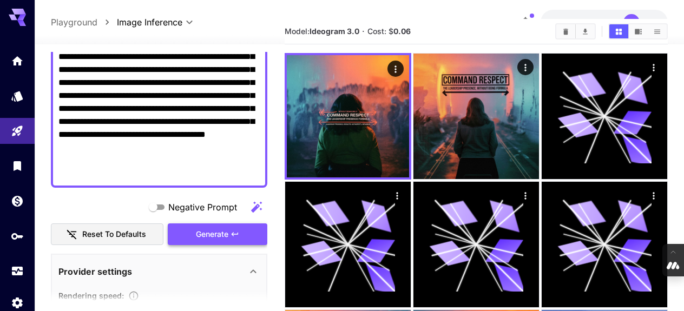
click at [210, 238] on span "Generate" at bounding box center [212, 235] width 32 height 14
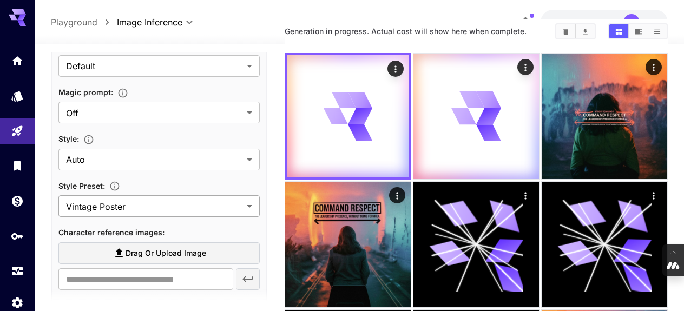
scroll to position [500, 0]
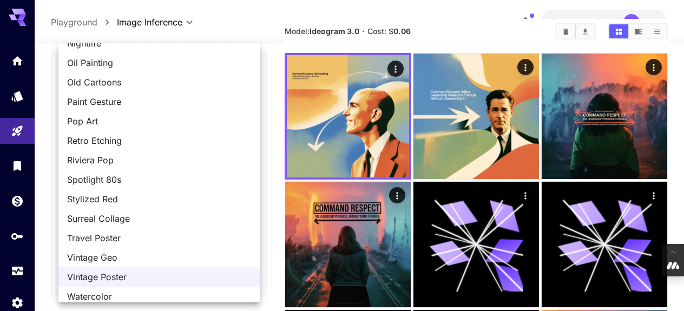
scroll to position [918, 0]
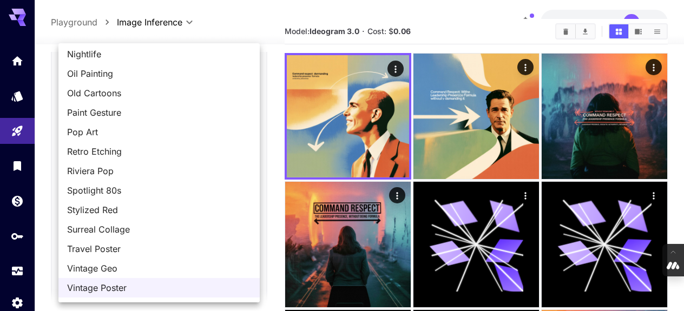
click at [238, 30] on div at bounding box center [342, 155] width 684 height 311
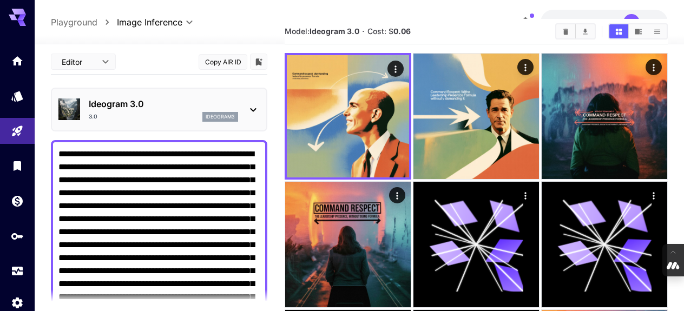
scroll to position [0, 0]
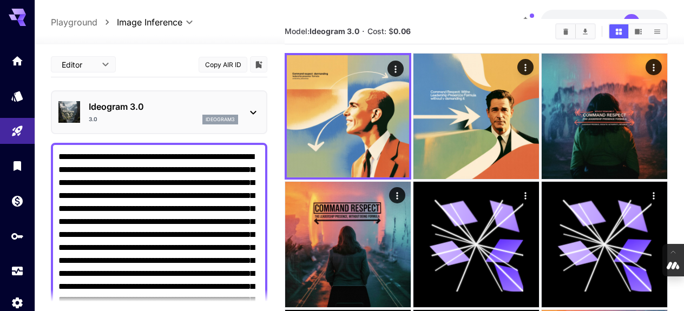
click at [251, 110] on icon at bounding box center [253, 112] width 13 height 13
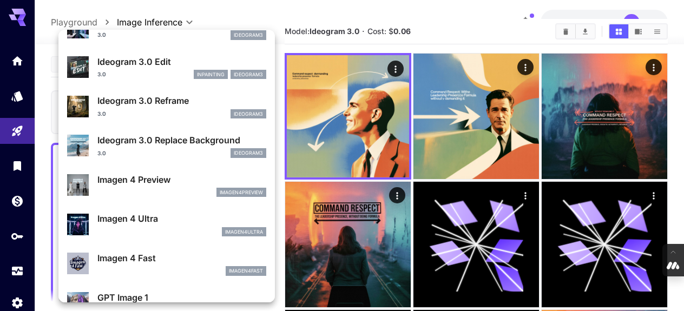
scroll to position [424, 0]
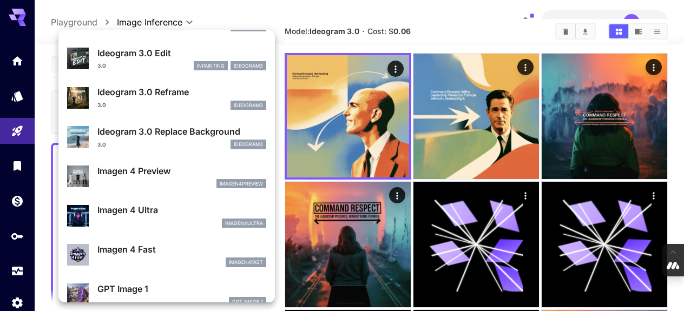
click at [182, 295] on div "GPT Image 1 gpt_image_1" at bounding box center [181, 294] width 169 height 24
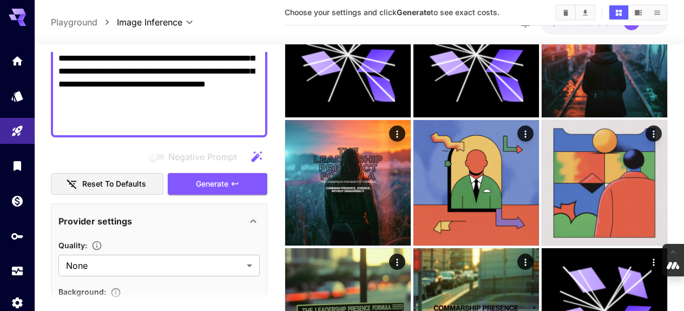
scroll to position [289, 0]
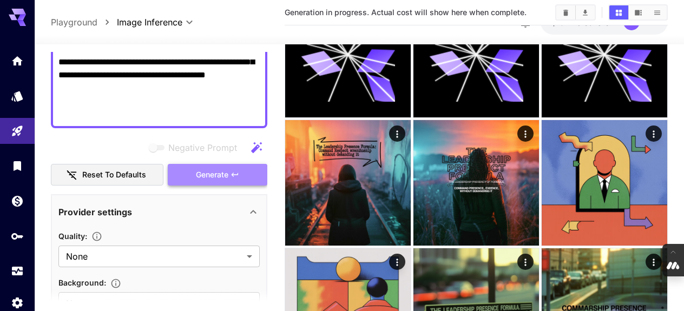
click at [215, 169] on span "Generate" at bounding box center [212, 175] width 32 height 14
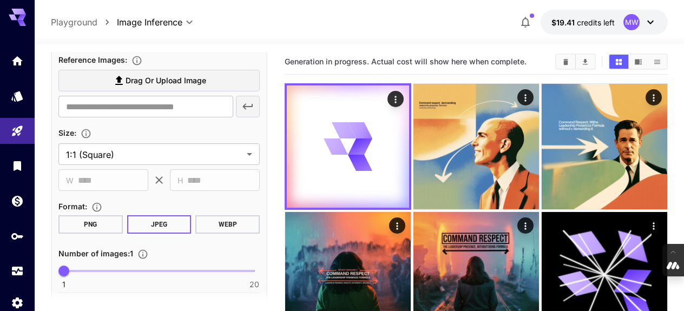
scroll to position [630, 0]
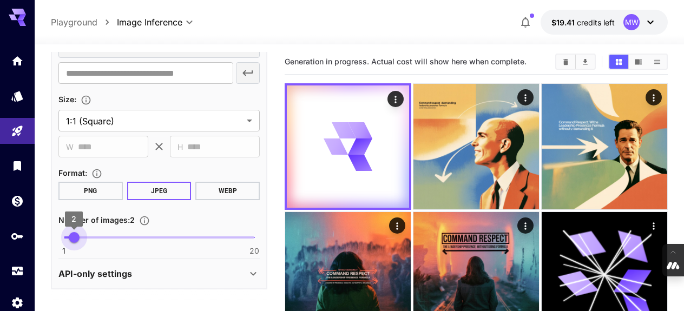
drag, startPoint x: 63, startPoint y: 236, endPoint x: 71, endPoint y: 236, distance: 7.6
click at [71, 236] on span "2" at bounding box center [74, 237] width 11 height 11
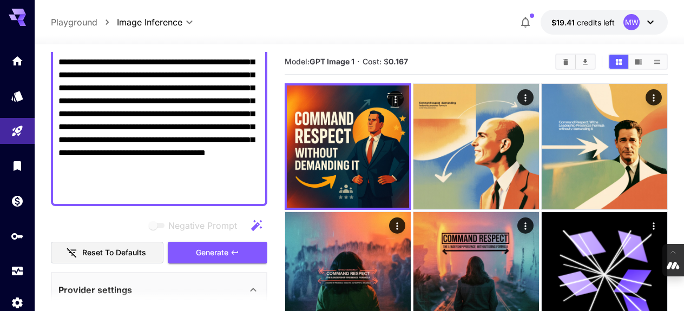
scroll to position [210, 0]
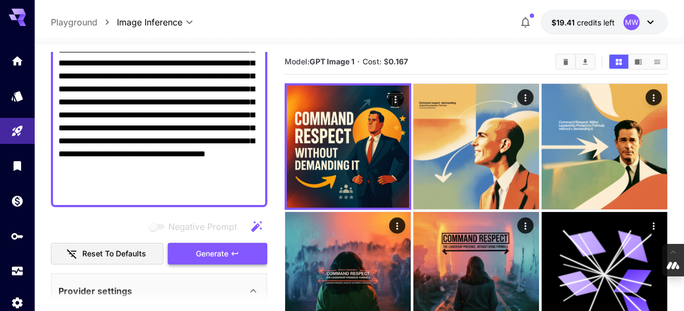
click at [222, 257] on span "Generate" at bounding box center [212, 254] width 32 height 14
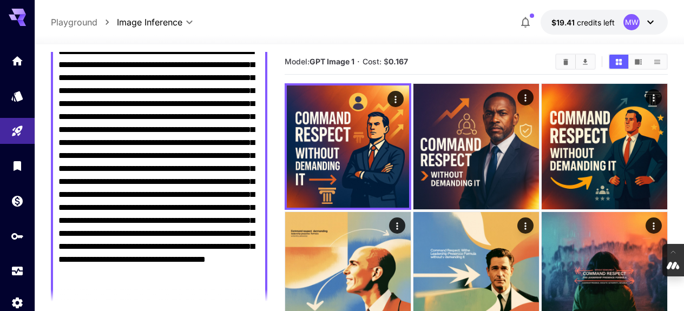
scroll to position [36, 0]
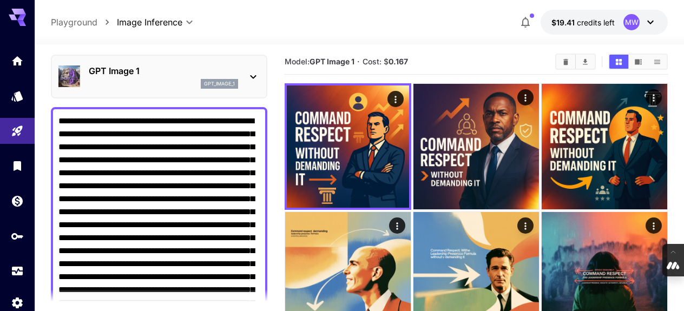
click at [252, 75] on icon at bounding box center [253, 76] width 13 height 13
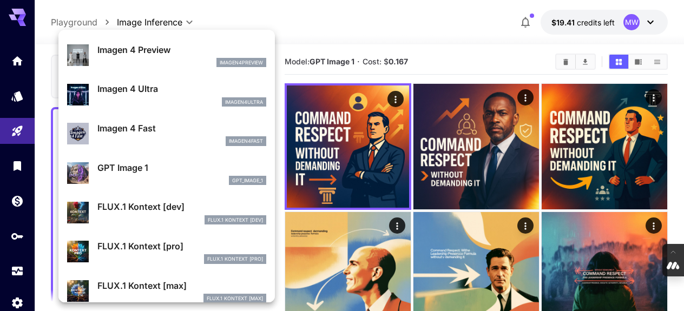
scroll to position [551, 0]
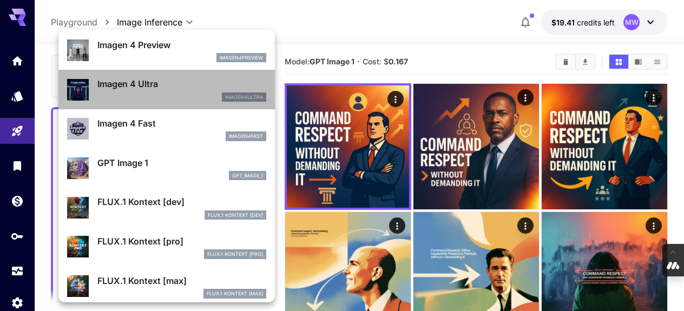
click at [200, 88] on p "Imagen 4 Ultra" at bounding box center [181, 83] width 169 height 13
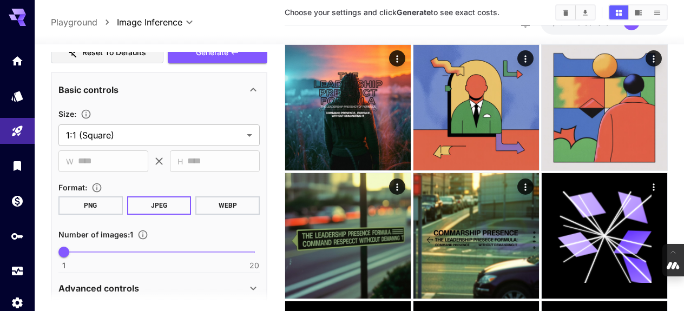
scroll to position [455, 0]
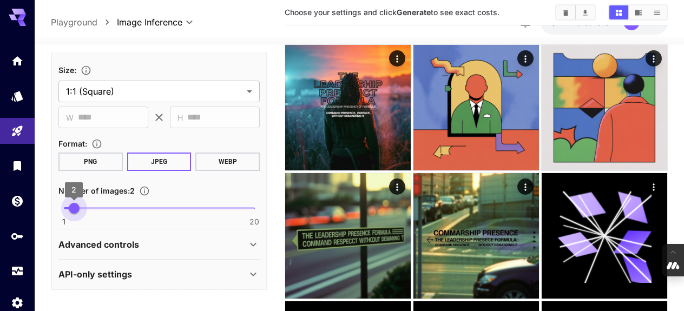
type input "*"
drag, startPoint x: 66, startPoint y: 204, endPoint x: 81, endPoint y: 207, distance: 14.8
click at [81, 207] on span "3" at bounding box center [83, 208] width 11 height 11
click at [270, 132] on main "**********" at bounding box center [359, 31] width 616 height 1066
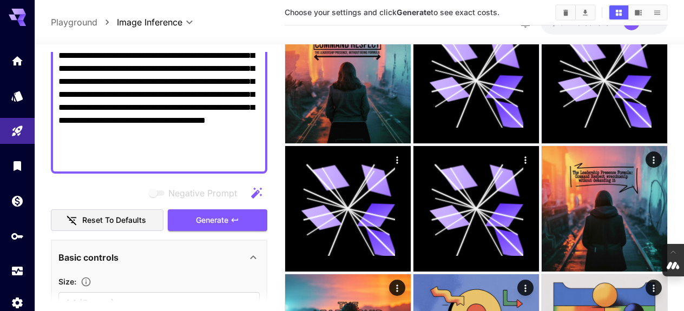
scroll to position [284, 0]
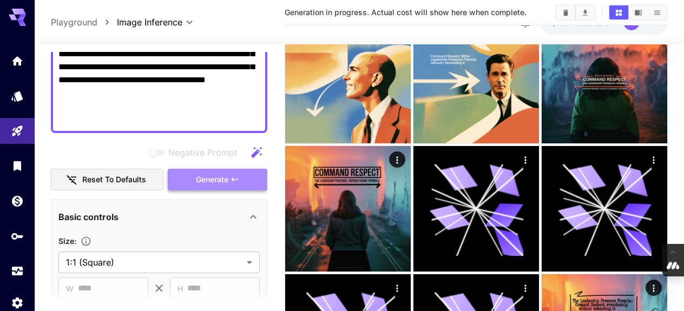
click at [219, 181] on span "Generate" at bounding box center [212, 180] width 32 height 14
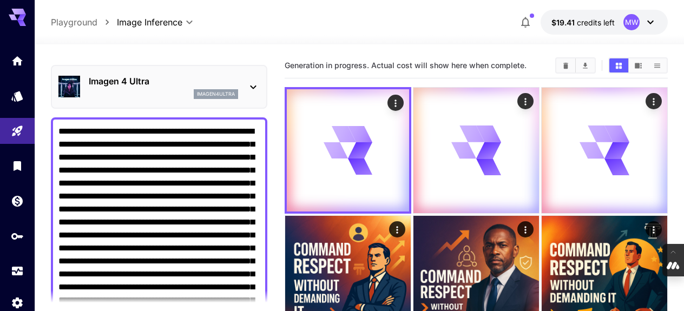
scroll to position [5, 0]
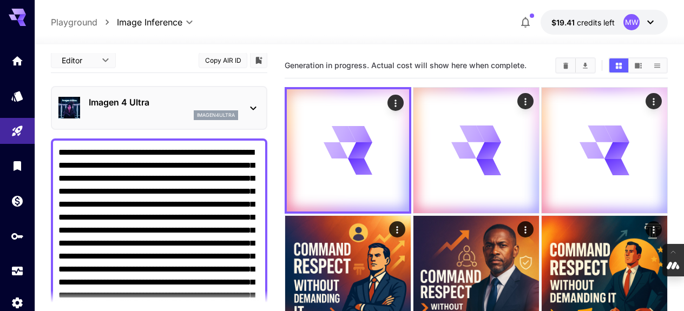
click at [250, 107] on icon at bounding box center [253, 109] width 6 height 4
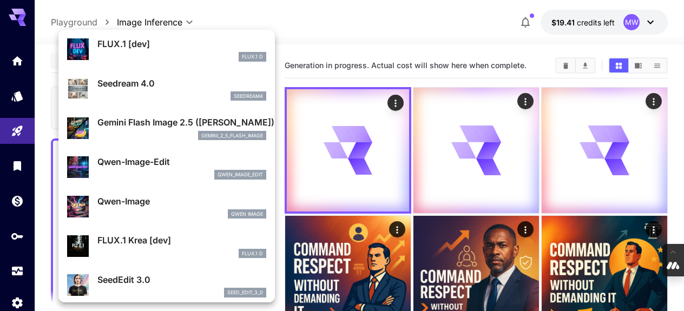
scroll to position [44, 0]
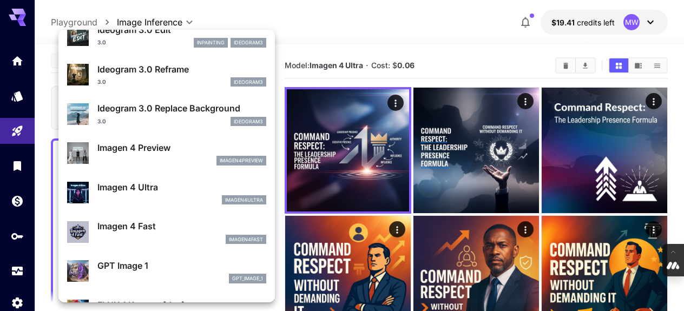
scroll to position [461, 0]
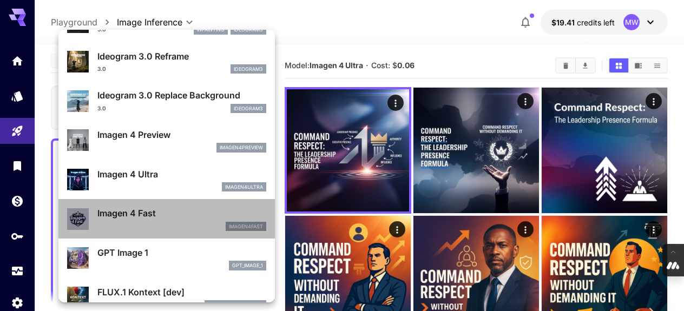
click at [172, 225] on div "imagen4fast" at bounding box center [181, 227] width 169 height 10
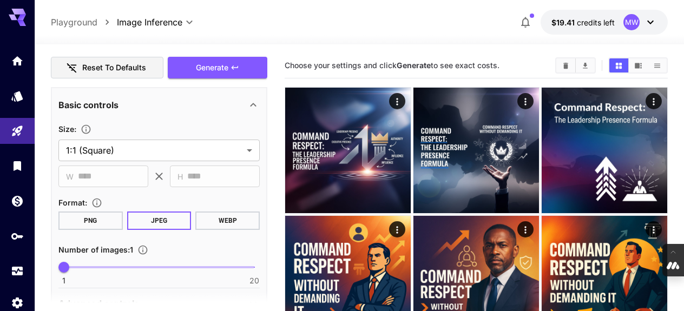
scroll to position [455, 0]
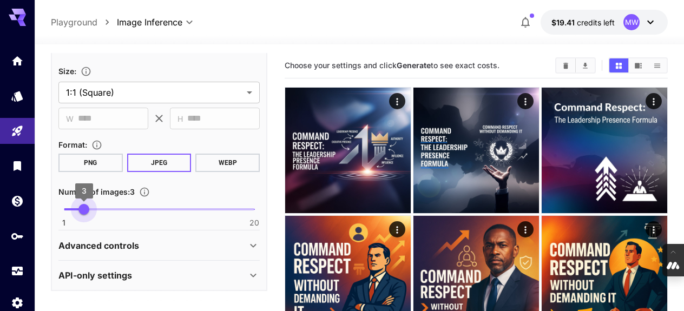
drag, startPoint x: 63, startPoint y: 207, endPoint x: 87, endPoint y: 209, distance: 24.4
click at [87, 209] on span "3" at bounding box center [83, 209] width 11 height 11
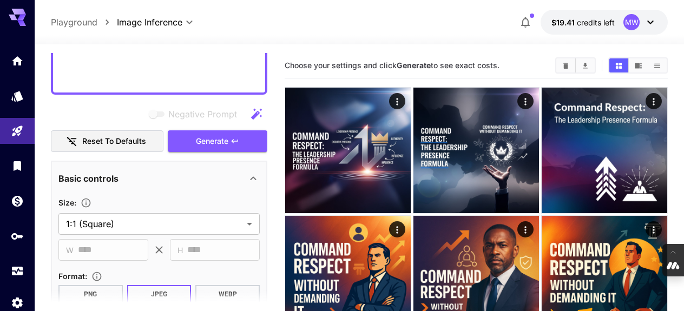
scroll to position [306, 0]
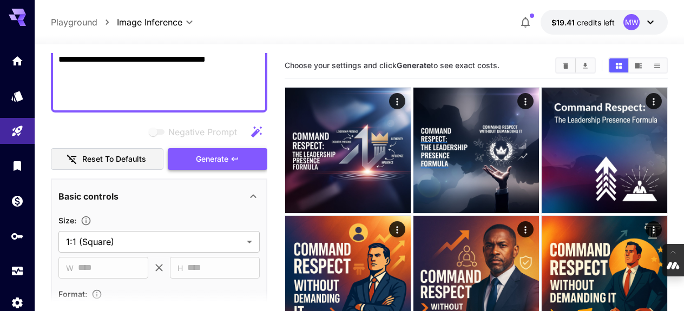
click at [218, 156] on span "Generate" at bounding box center [212, 159] width 32 height 14
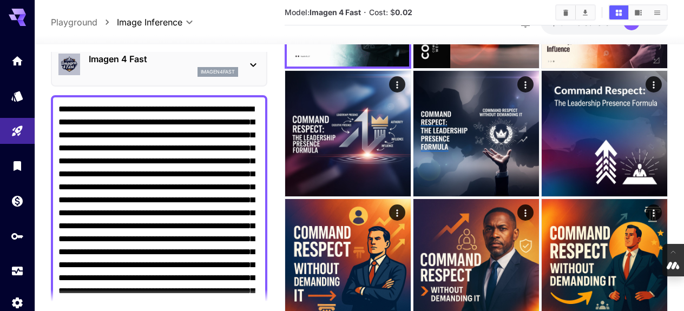
scroll to position [0, 0]
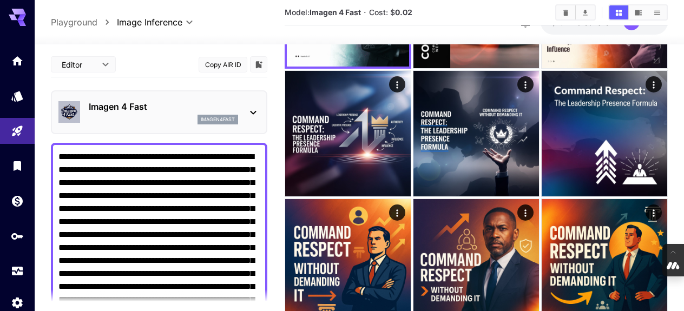
click at [258, 112] on icon at bounding box center [253, 112] width 13 height 13
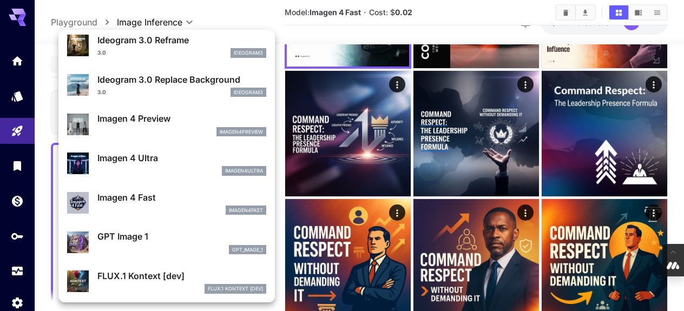
scroll to position [485, 0]
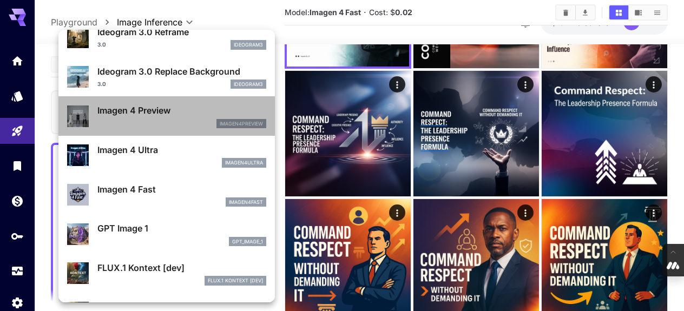
click at [194, 127] on div "imagen4preview" at bounding box center [181, 124] width 169 height 10
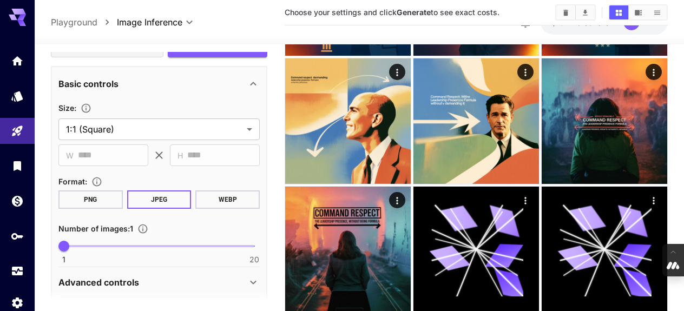
scroll to position [445, 0]
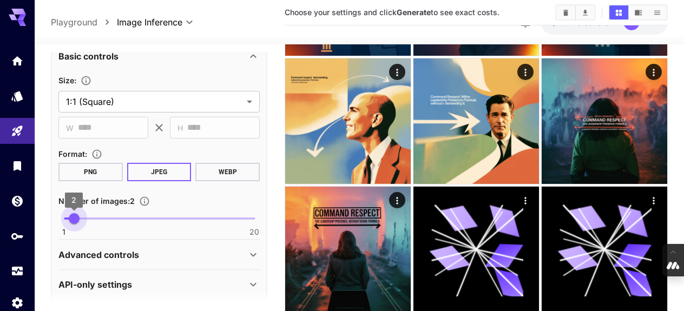
drag, startPoint x: 65, startPoint y: 215, endPoint x: 76, endPoint y: 215, distance: 10.8
click at [76, 215] on span "2" at bounding box center [74, 218] width 11 height 11
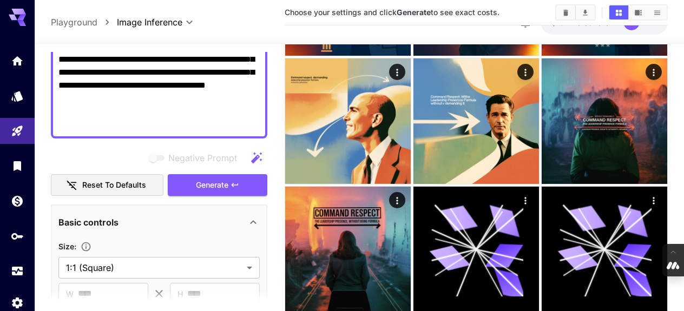
scroll to position [247, 0]
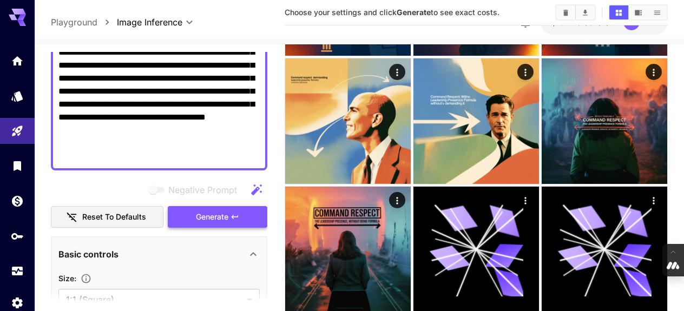
click at [217, 217] on span "Generate" at bounding box center [212, 217] width 32 height 14
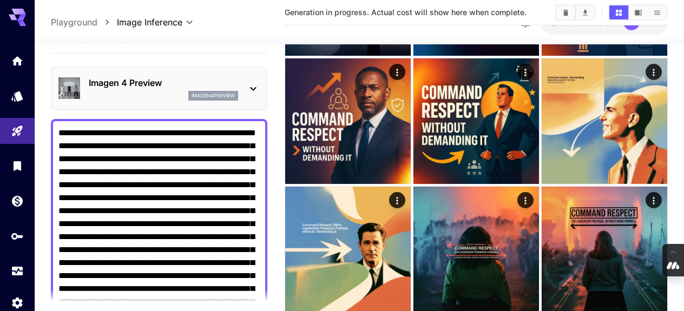
scroll to position [0, 0]
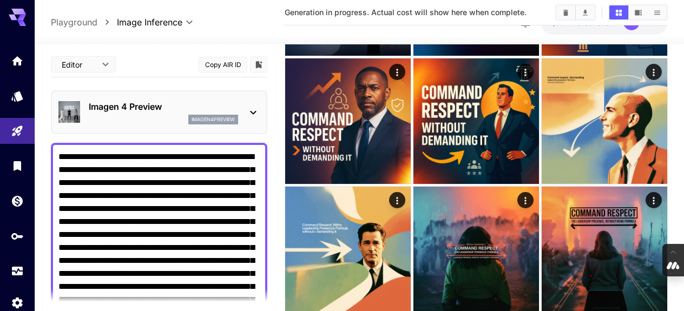
click at [244, 107] on div "Imagen 4 Preview imagen4preview" at bounding box center [158, 112] width 201 height 33
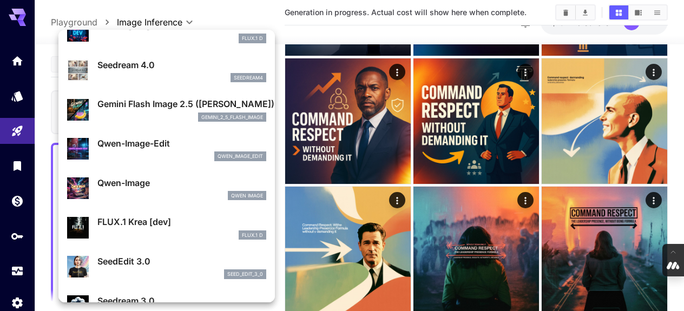
scroll to position [61, 0]
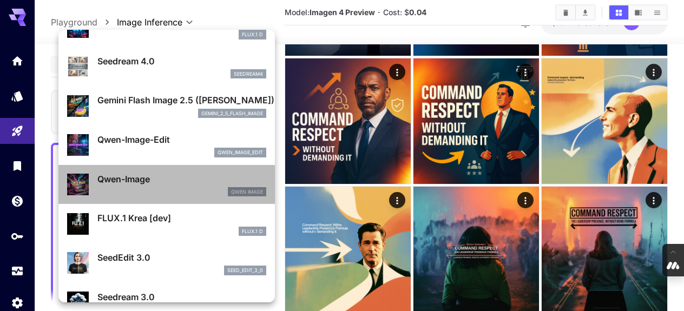
click at [189, 190] on div "Qwen Image" at bounding box center [181, 192] width 169 height 10
type input "*"
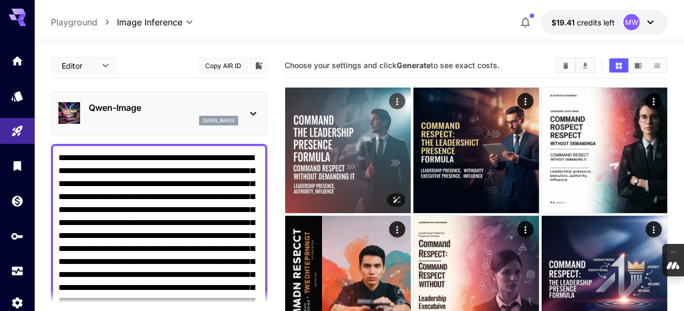
click at [363, 131] on img at bounding box center [347, 150] width 125 height 125
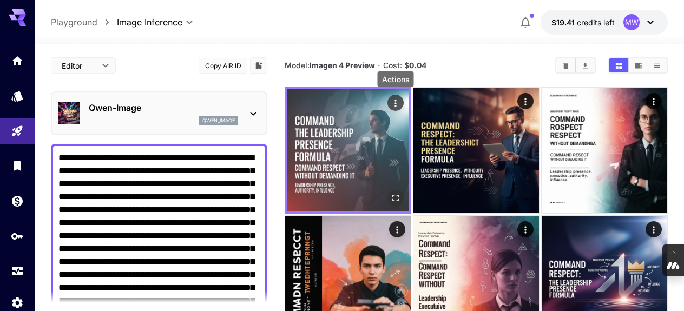
click at [397, 102] on icon "Actions" at bounding box center [395, 103] width 11 height 11
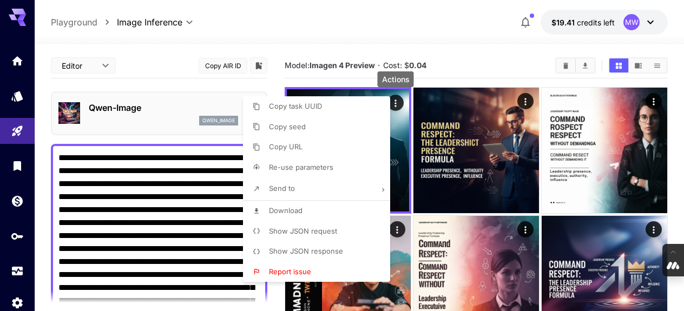
click at [332, 168] on span "Re-use parameters" at bounding box center [301, 167] width 64 height 9
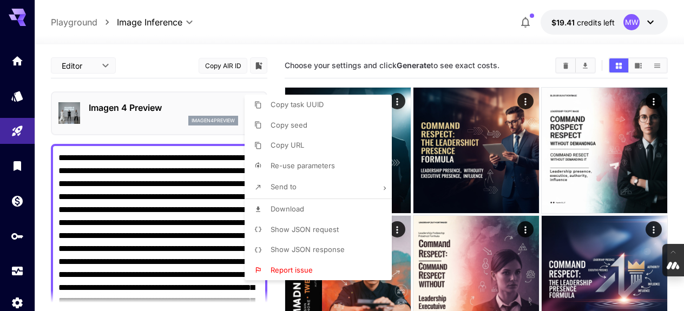
click at [156, 138] on div at bounding box center [342, 155] width 684 height 311
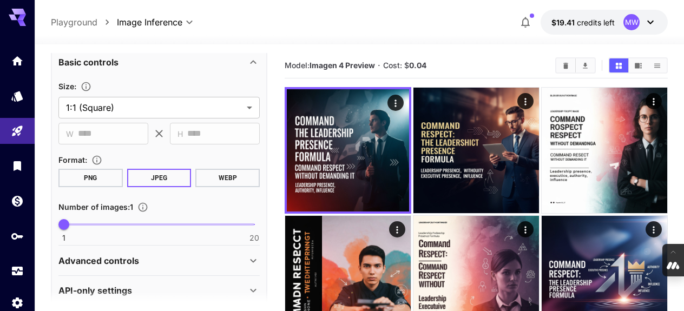
scroll to position [455, 0]
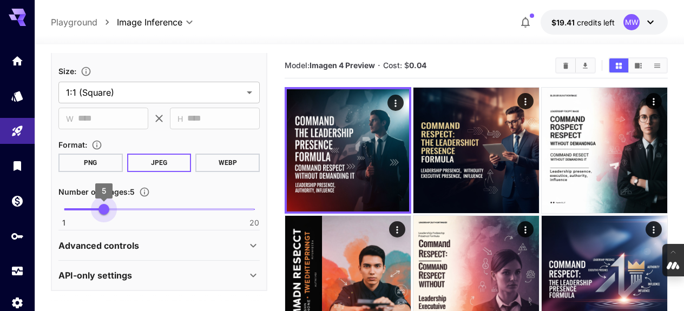
type input "*"
drag, startPoint x: 65, startPoint y: 207, endPoint x: 95, endPoint y: 212, distance: 30.7
click at [95, 212] on span "4" at bounding box center [94, 209] width 11 height 11
click at [263, 66] on div "**********" at bounding box center [159, 160] width 216 height 262
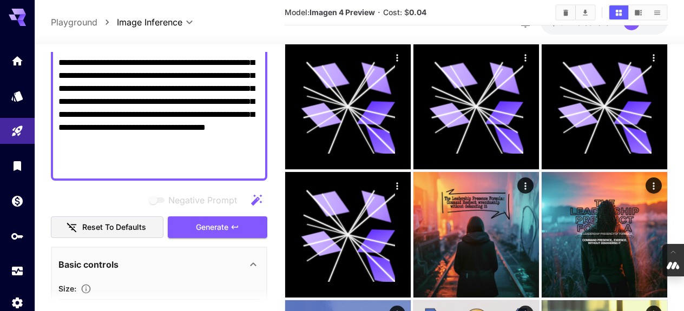
scroll to position [238, 0]
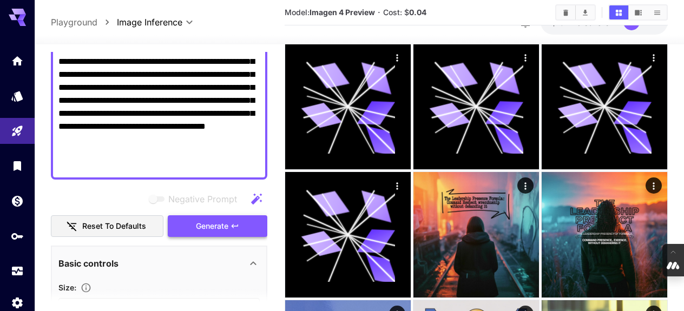
click at [215, 227] on span "Generate" at bounding box center [212, 227] width 32 height 14
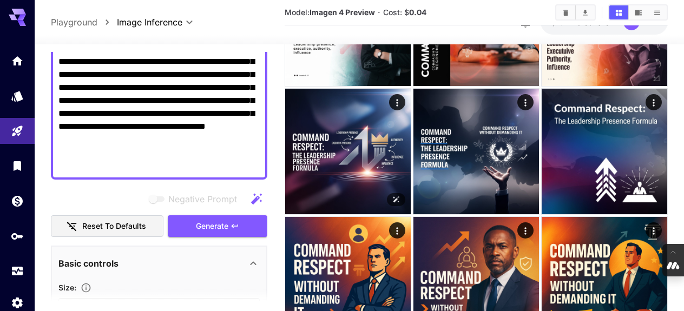
scroll to position [386, 0]
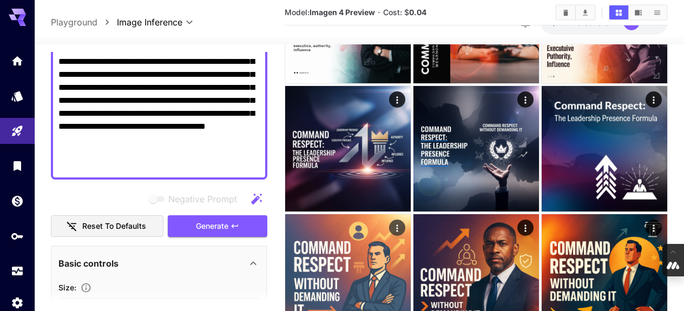
click at [333, 234] on img at bounding box center [347, 276] width 125 height 125
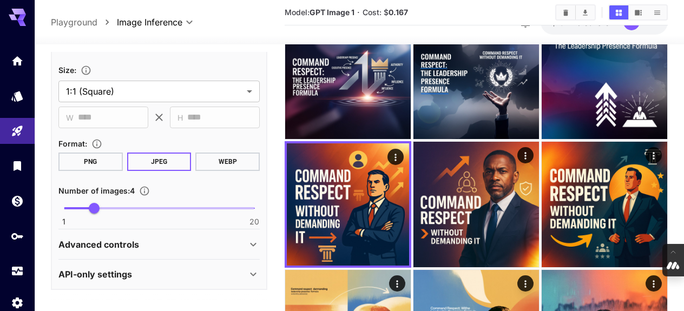
scroll to position [466, 0]
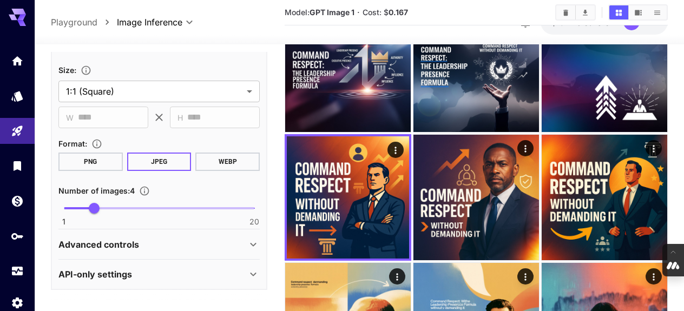
click at [129, 249] on p "Advanced controls" at bounding box center [98, 244] width 81 height 13
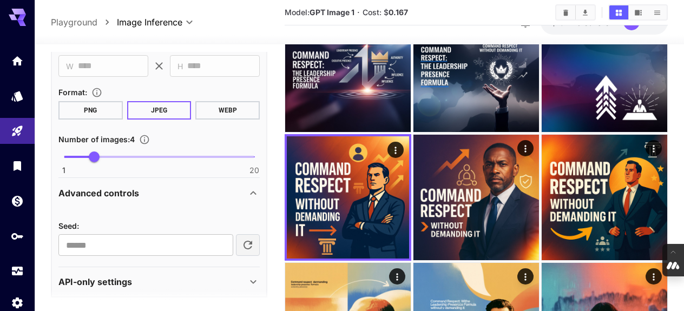
scroll to position [514, 0]
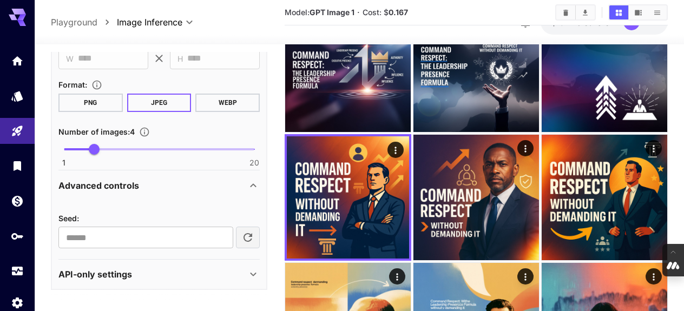
click at [125, 269] on p "API-only settings" at bounding box center [95, 274] width 74 height 13
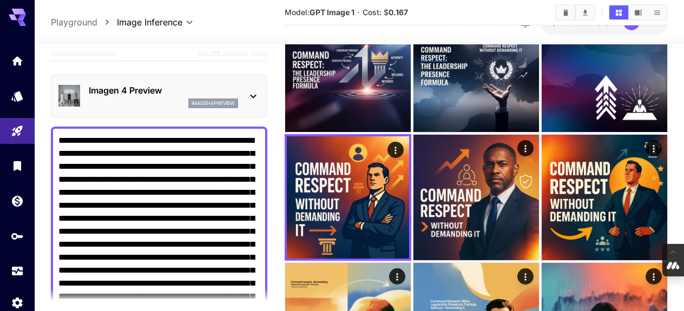
scroll to position [0, 0]
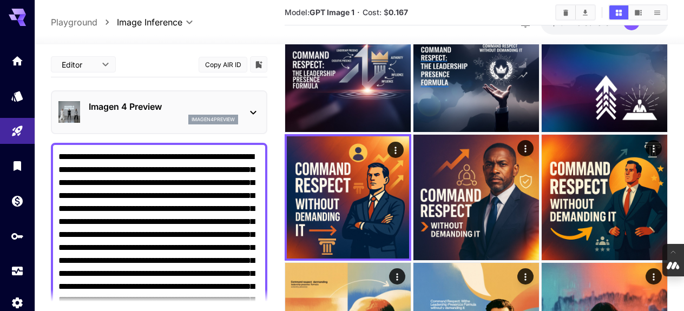
click at [226, 61] on button "Copy AIR ID" at bounding box center [222, 65] width 49 height 16
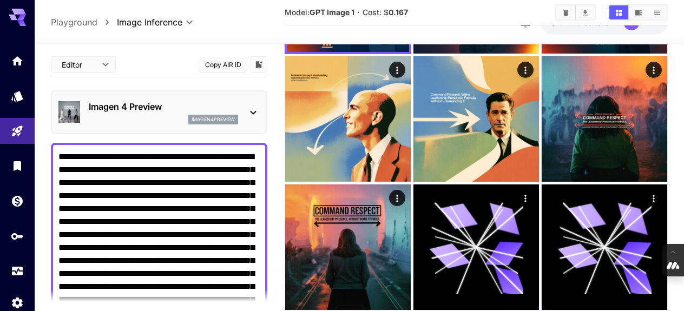
scroll to position [669, 0]
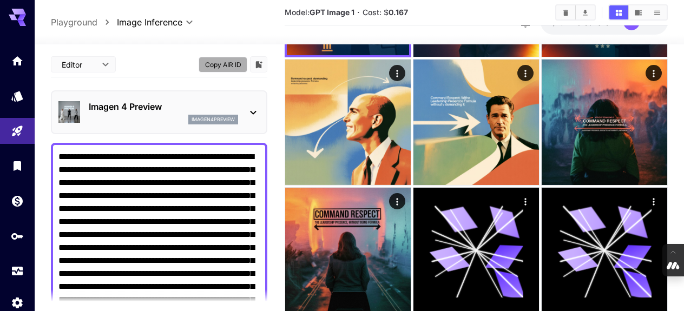
click at [215, 64] on button "Copy AIR ID" at bounding box center [222, 65] width 49 height 16
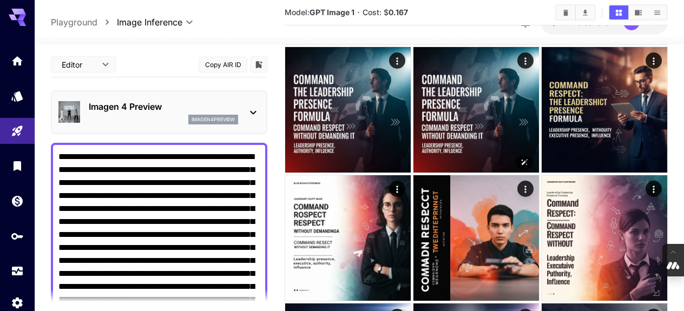
scroll to position [166, 0]
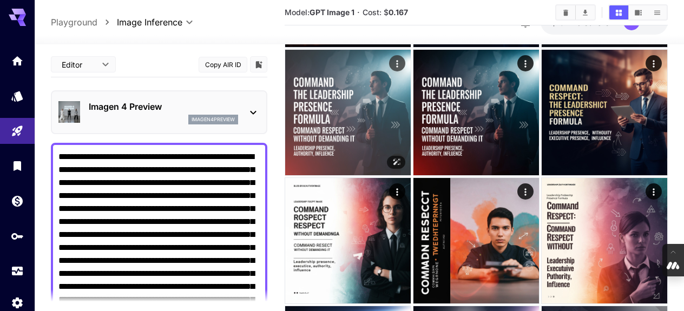
click at [356, 108] on img at bounding box center [347, 112] width 125 height 125
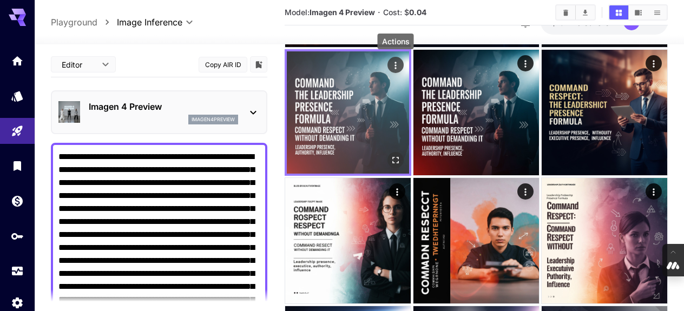
click at [396, 68] on icon "Actions" at bounding box center [395, 65] width 11 height 11
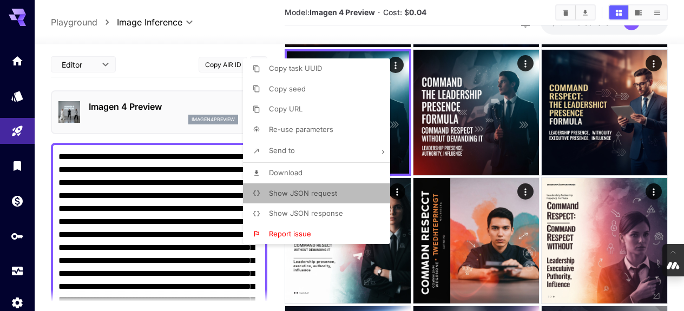
click at [357, 196] on li "Show JSON request" at bounding box center [320, 193] width 154 height 21
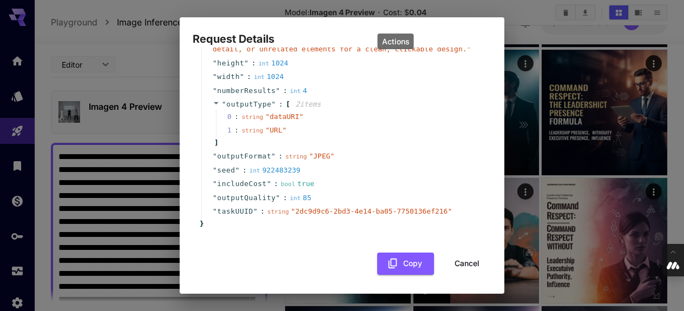
scroll to position [241, 0]
click at [466, 264] on button "Cancel" at bounding box center [466, 265] width 49 height 22
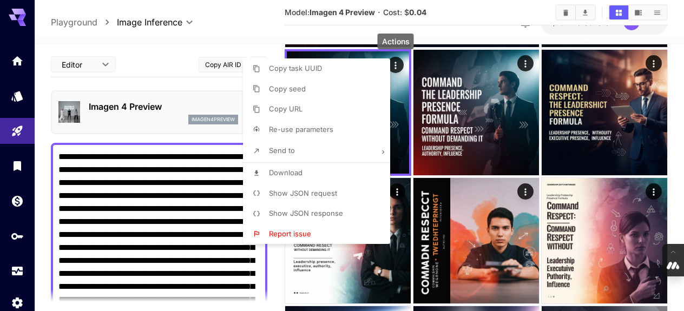
click at [162, 83] on div at bounding box center [342, 155] width 684 height 311
